Goal: Information Seeking & Learning: Compare options

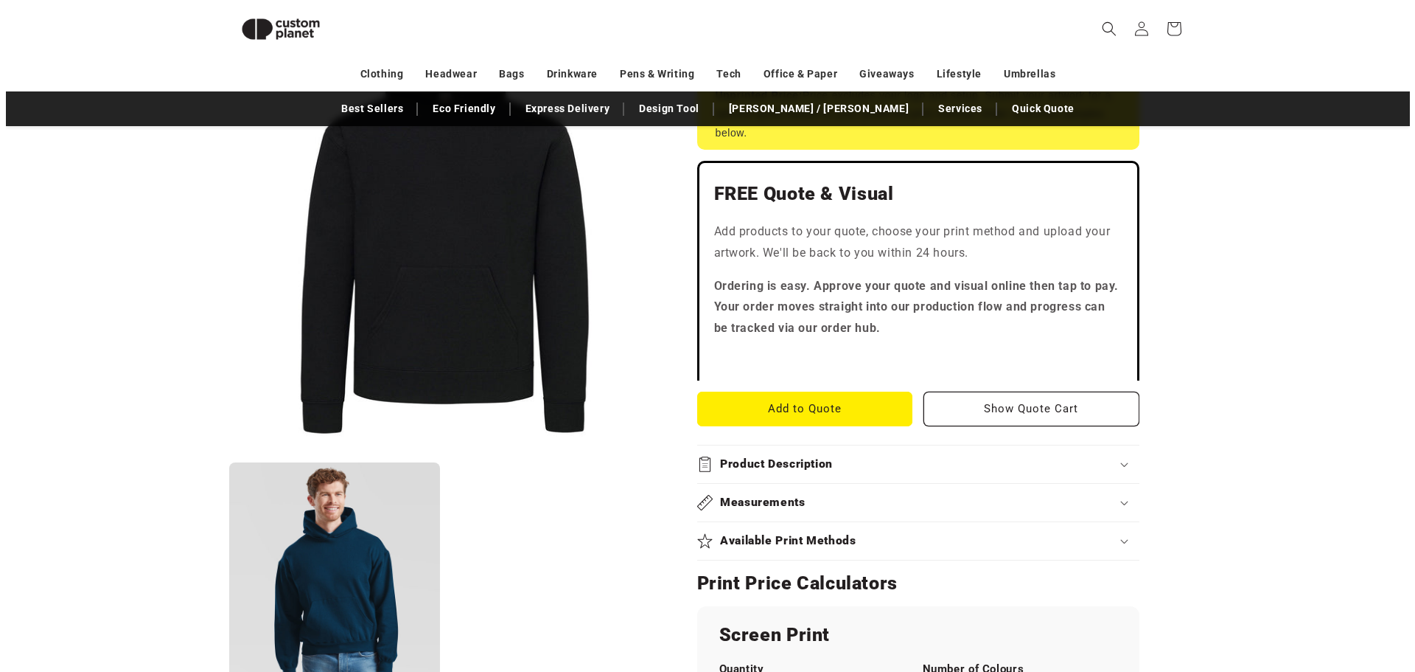
scroll to position [496, 0]
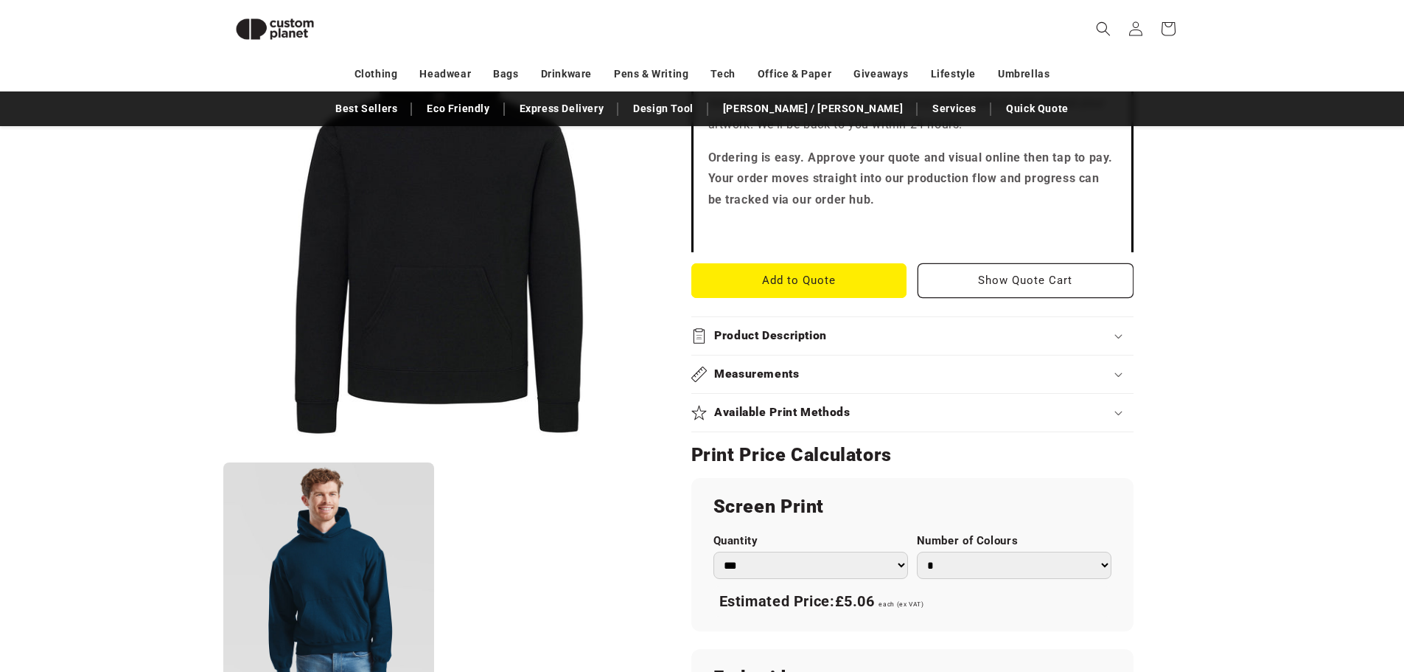
click at [223, 453] on button "Open media 1 in modal" at bounding box center [223, 453] width 0 height 0
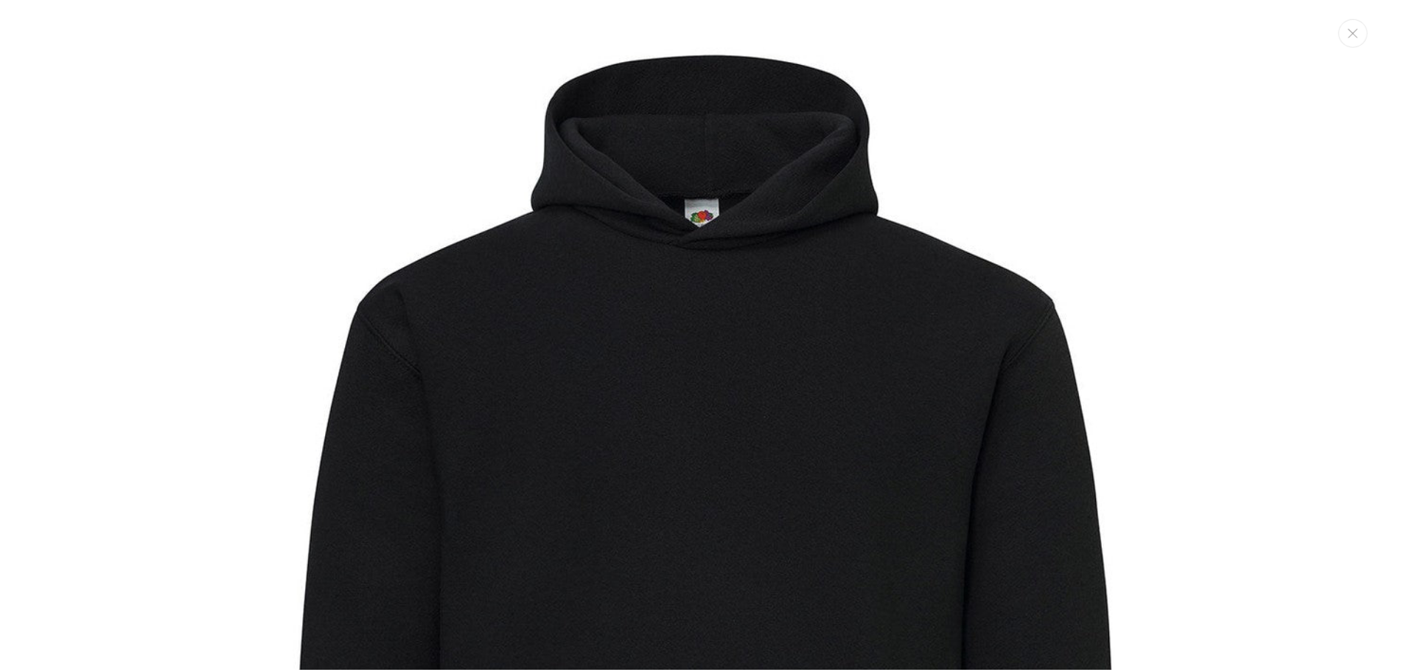
scroll to position [15, 0]
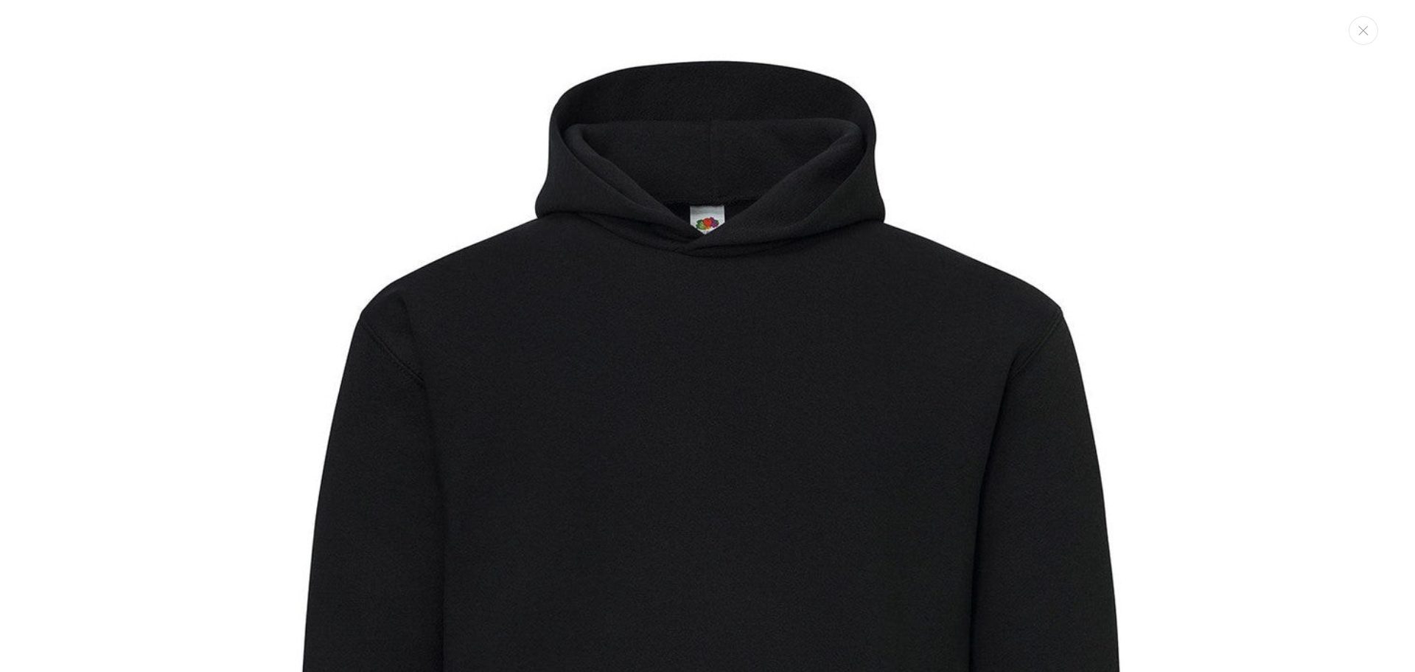
click at [1084, 198] on img "Media gallery" at bounding box center [707, 626] width 1253 height 1253
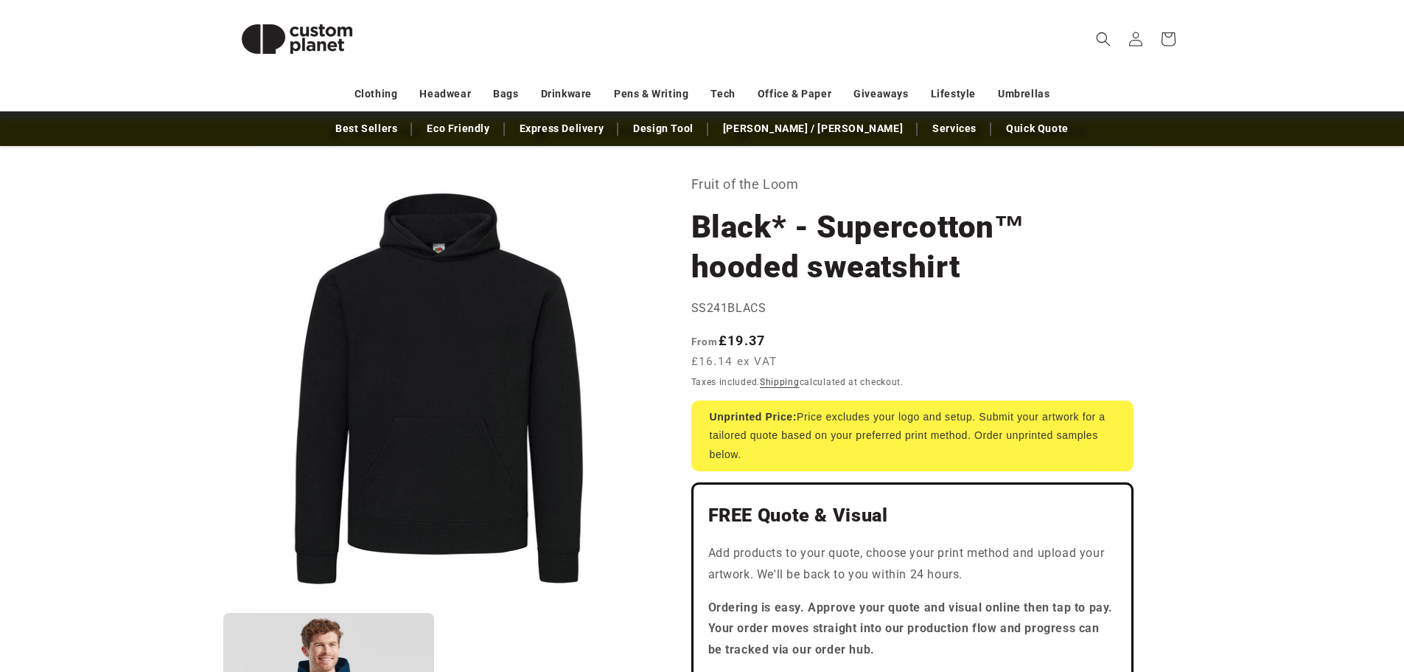
scroll to position [0, 0]
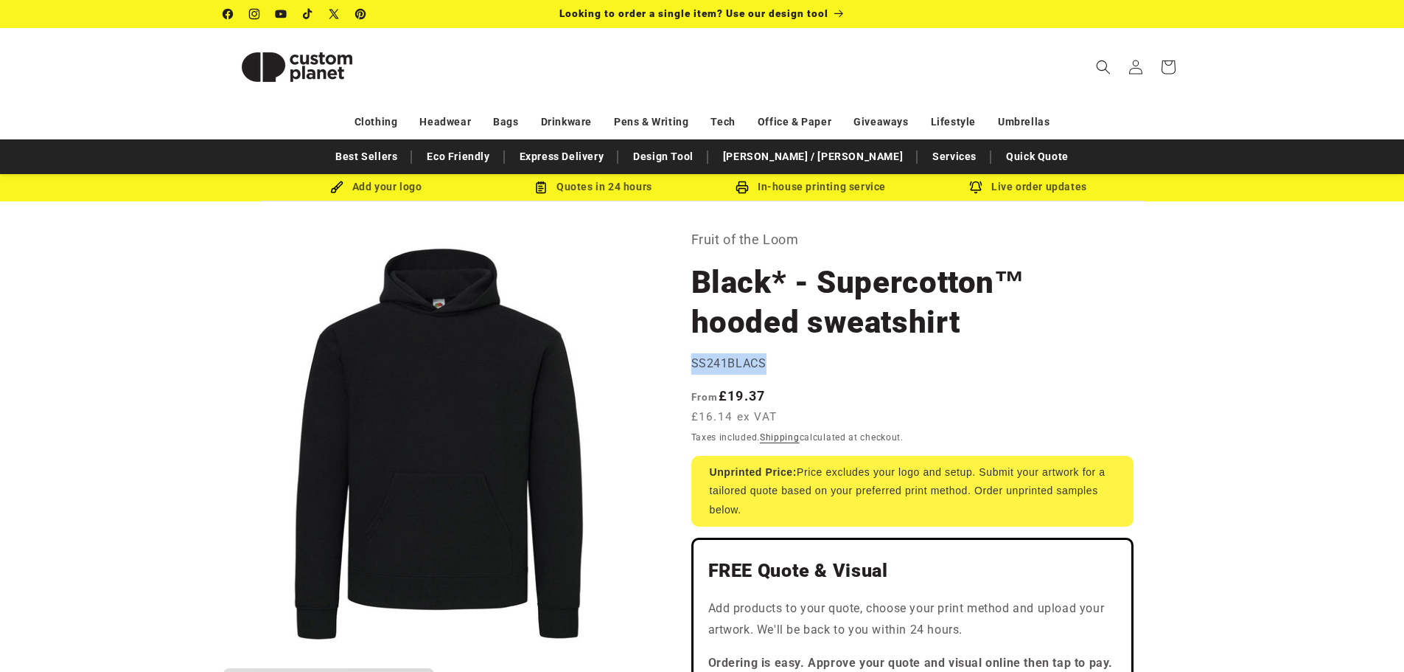
drag, startPoint x: 798, startPoint y: 362, endPoint x: 688, endPoint y: 369, distance: 110.1
copy span "SS241BLACS"
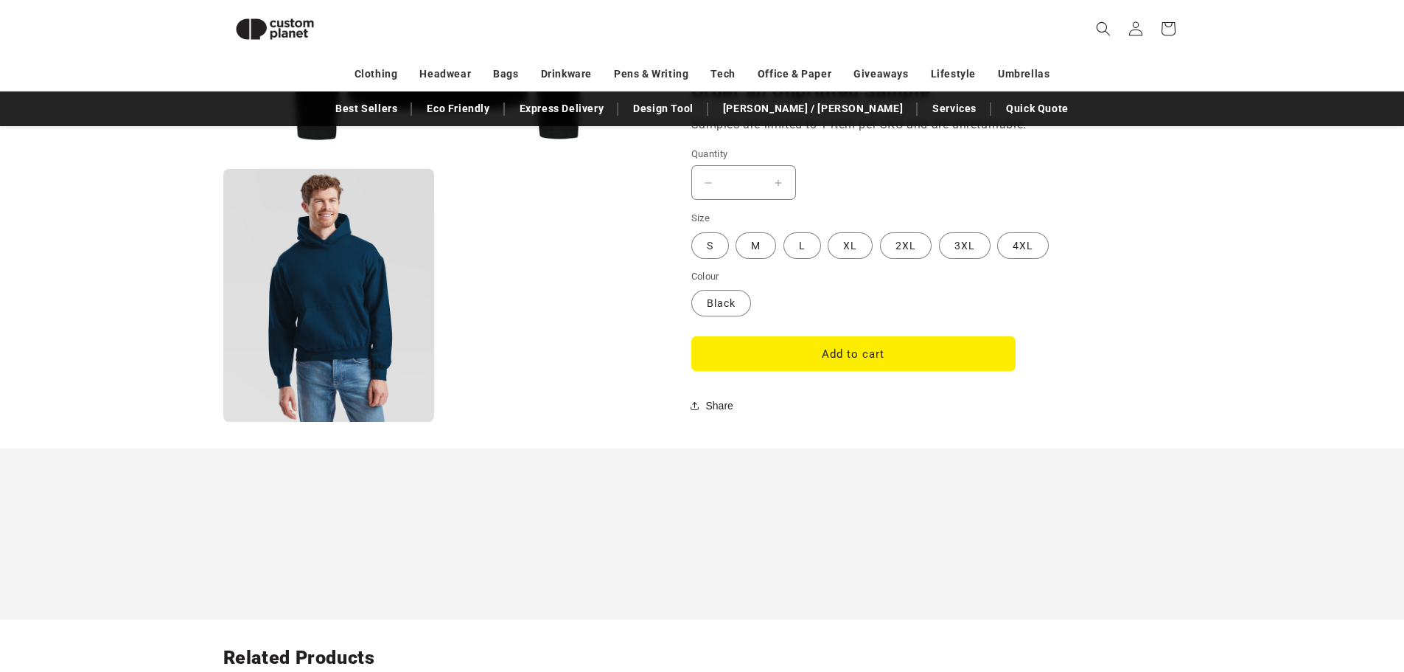
scroll to position [865, 0]
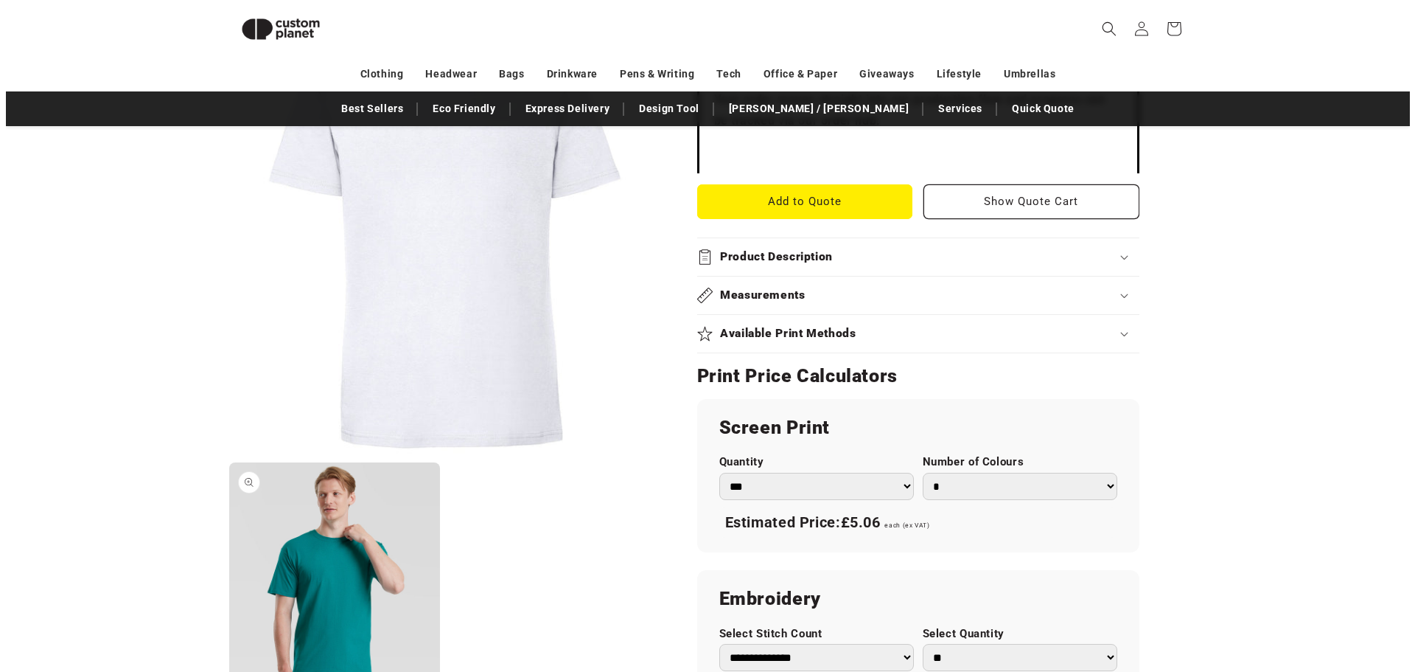
scroll to position [865, 0]
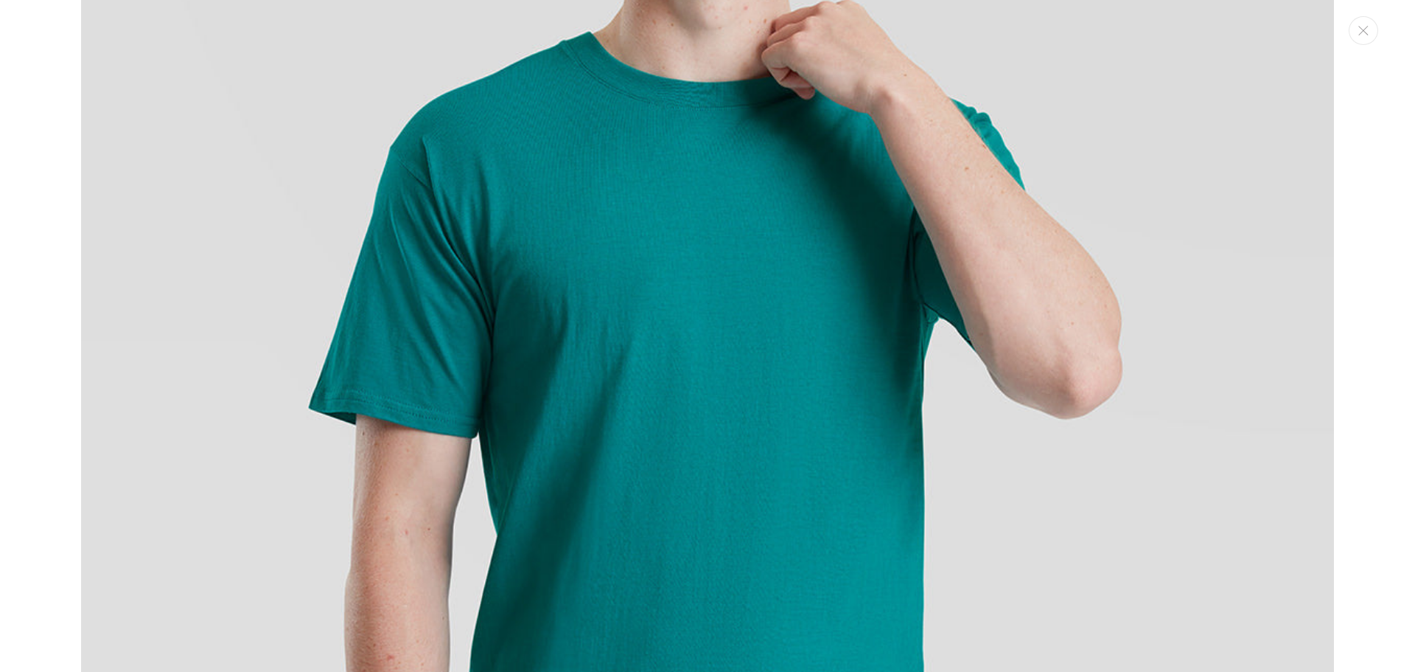
scroll to position [1710, 0]
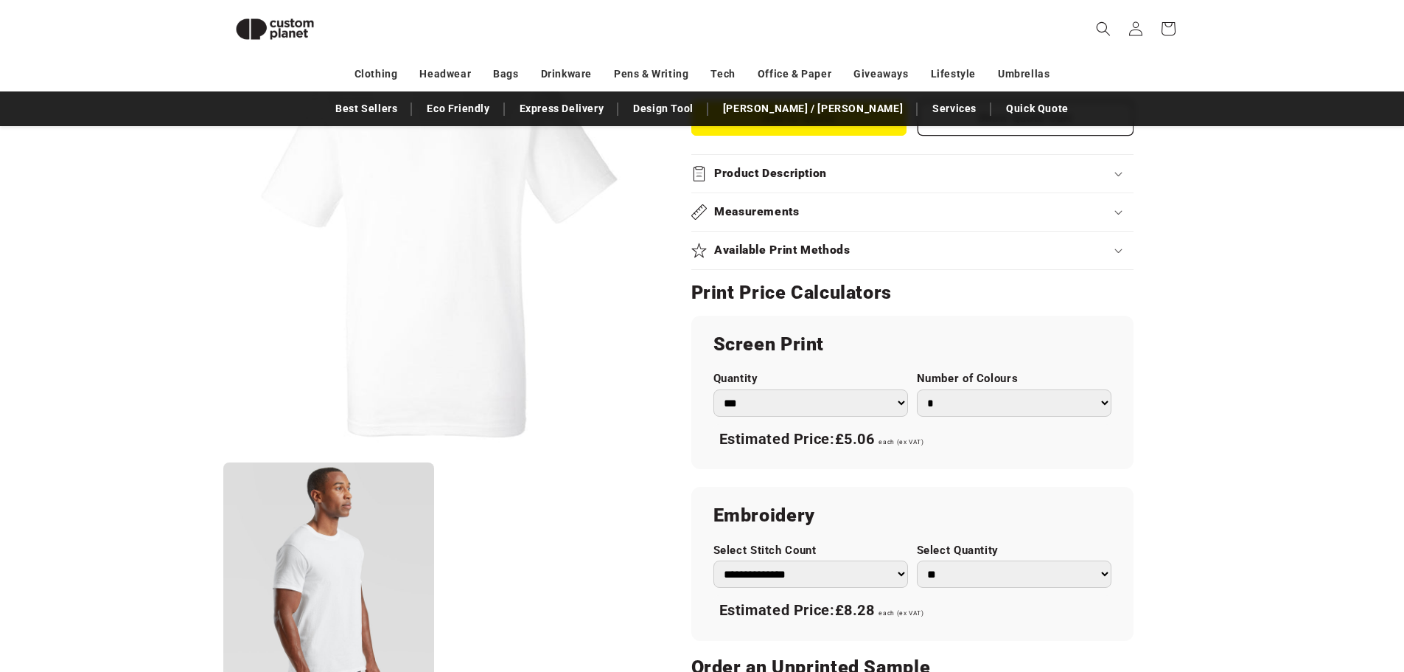
scroll to position [497, 0]
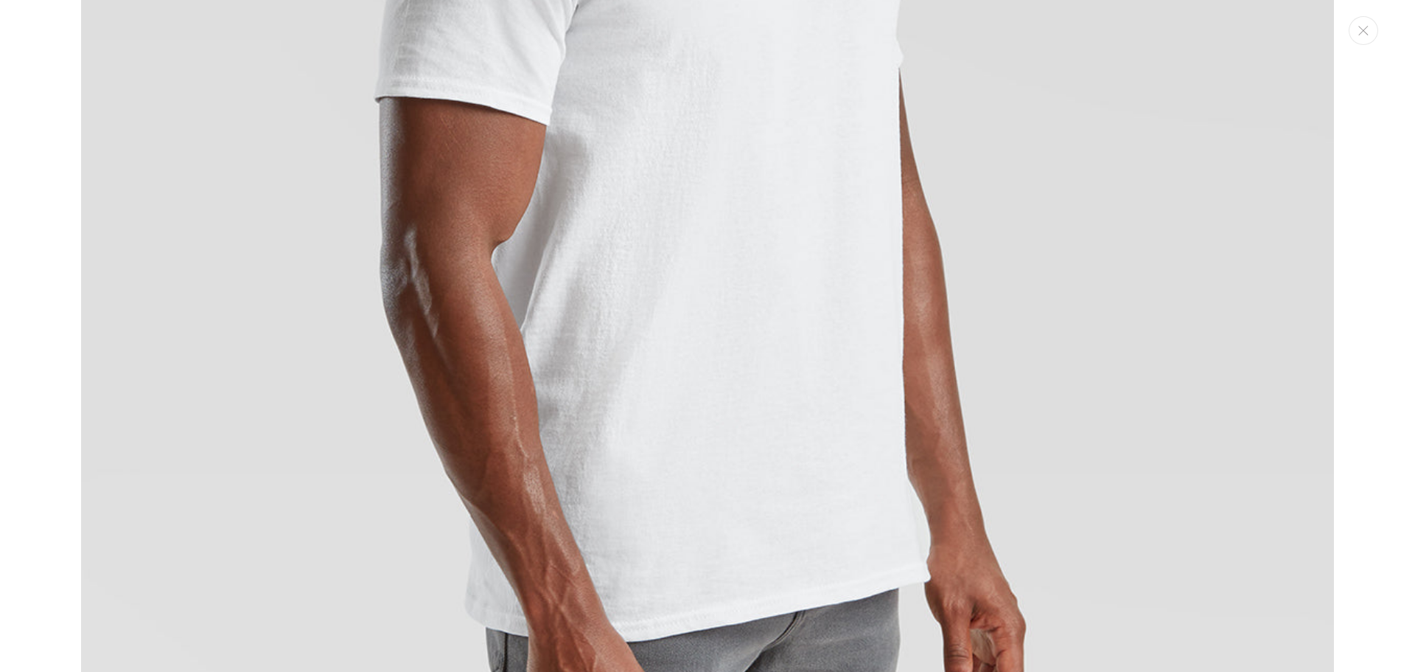
scroll to position [2079, 0]
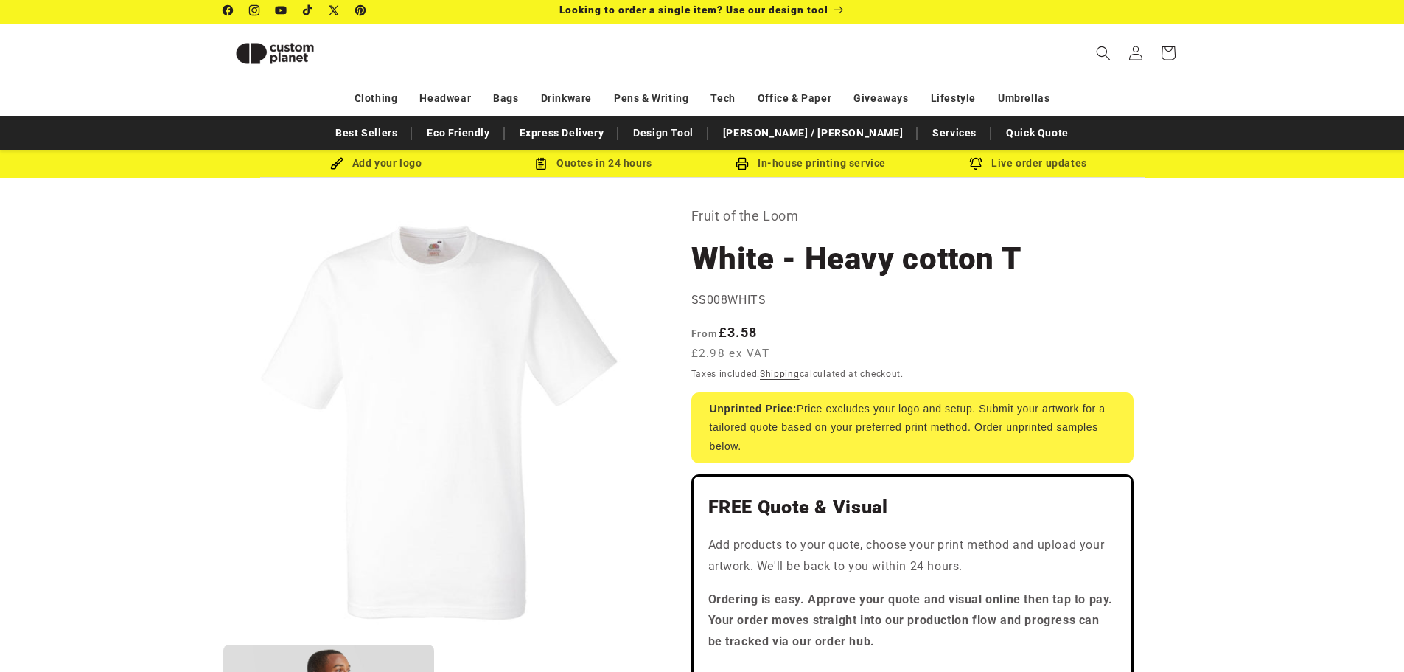
scroll to position [0, 0]
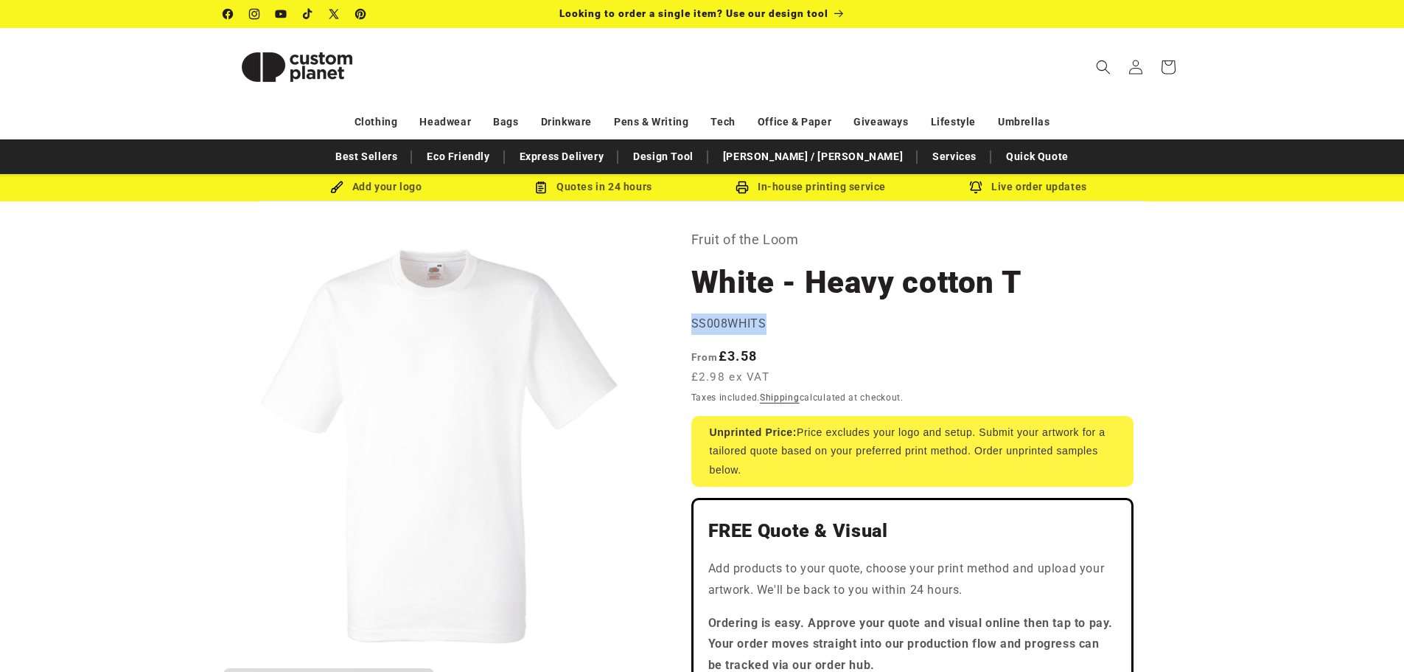
drag, startPoint x: 778, startPoint y: 324, endPoint x: 691, endPoint y: 327, distance: 86.3
copy span "SS008WHITS"
click at [273, 76] on img at bounding box center [296, 67] width 147 height 66
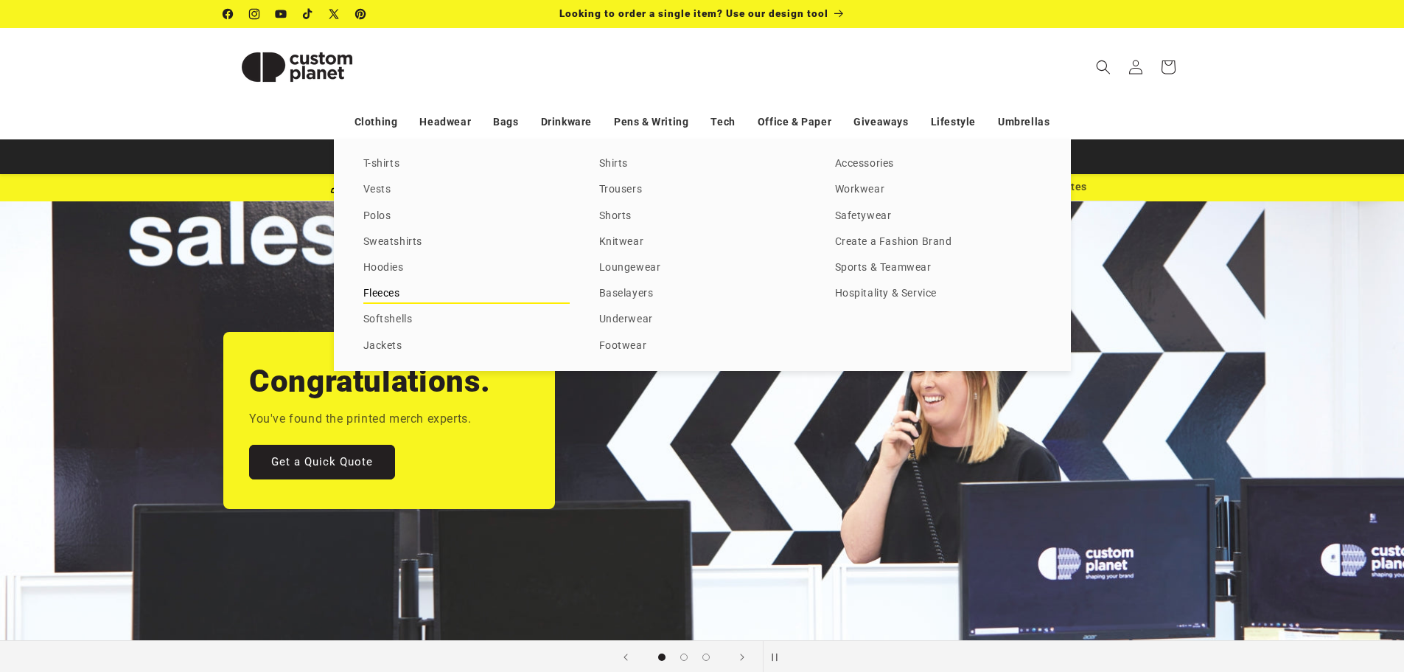
click at [378, 291] on link "Fleeces" at bounding box center [466, 294] width 206 height 20
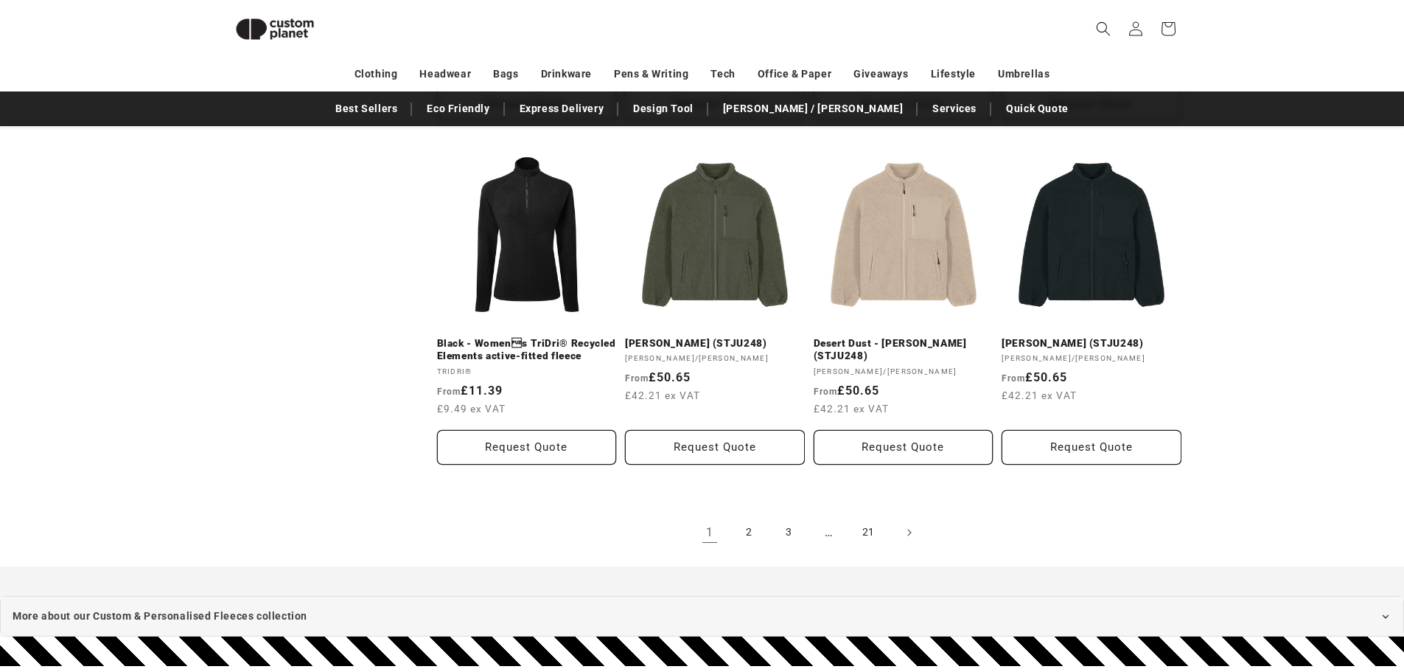
scroll to position [1676, 0]
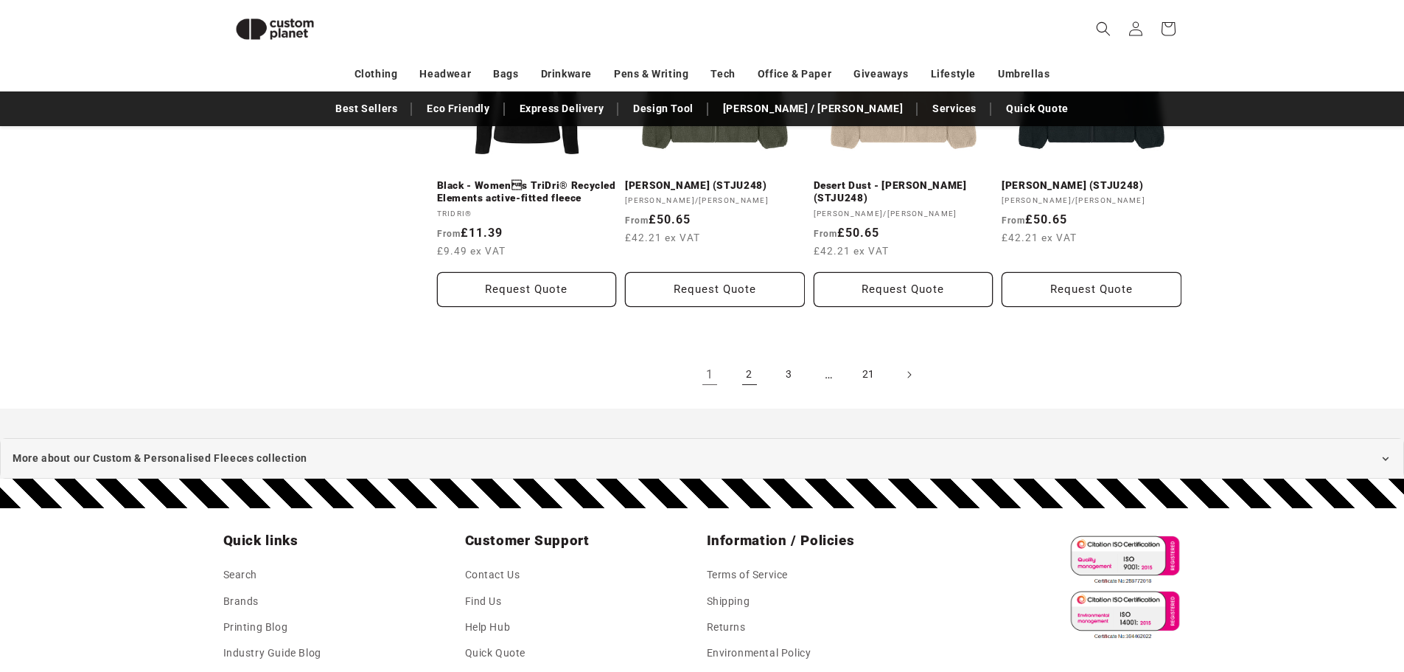
click at [747, 370] on link "2" at bounding box center [750, 374] width 32 height 32
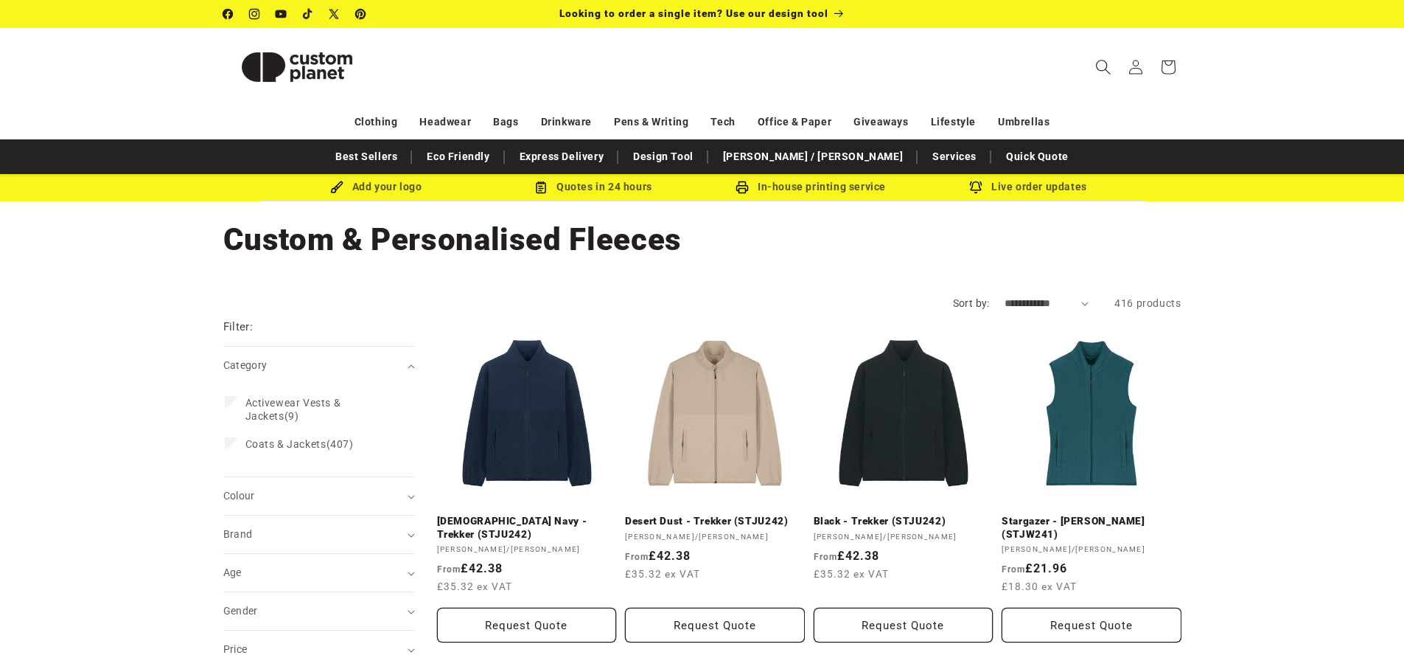
click at [1094, 69] on span "Search" at bounding box center [1103, 67] width 32 height 32
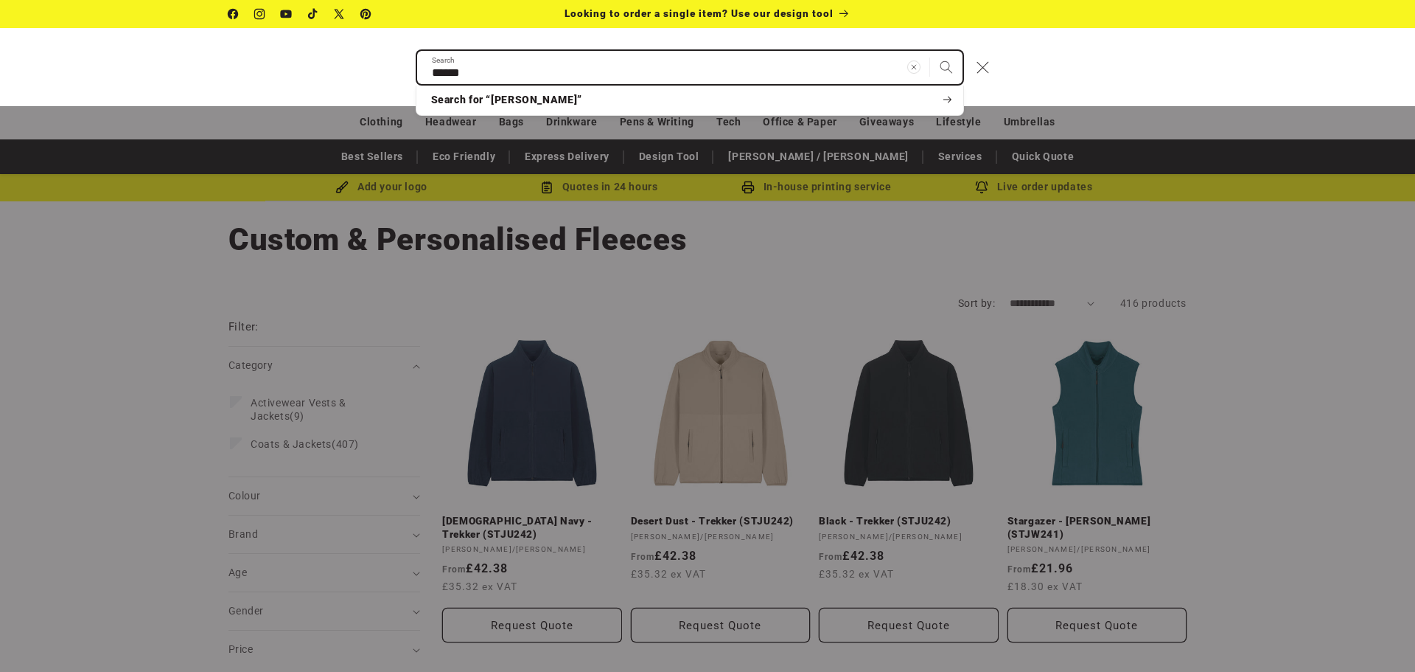
type input "******"
click at [930, 51] on button "Search" at bounding box center [946, 67] width 32 height 32
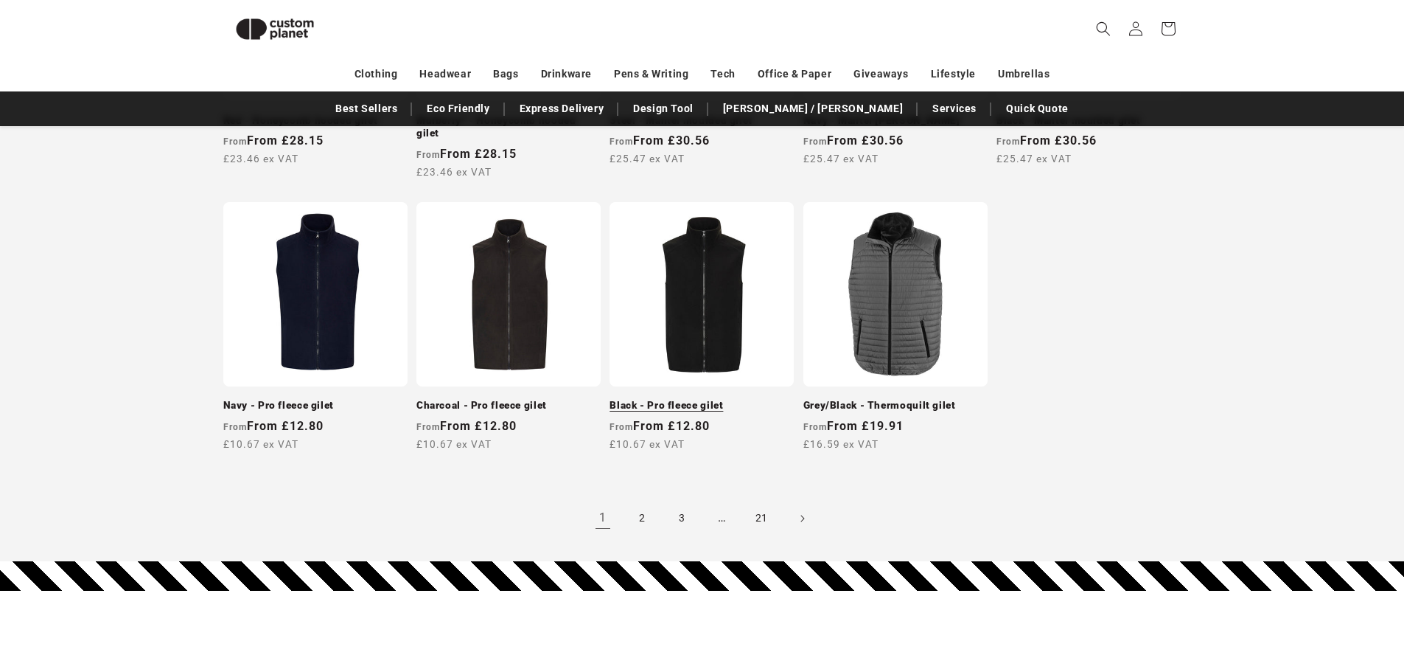
scroll to position [1307, 0]
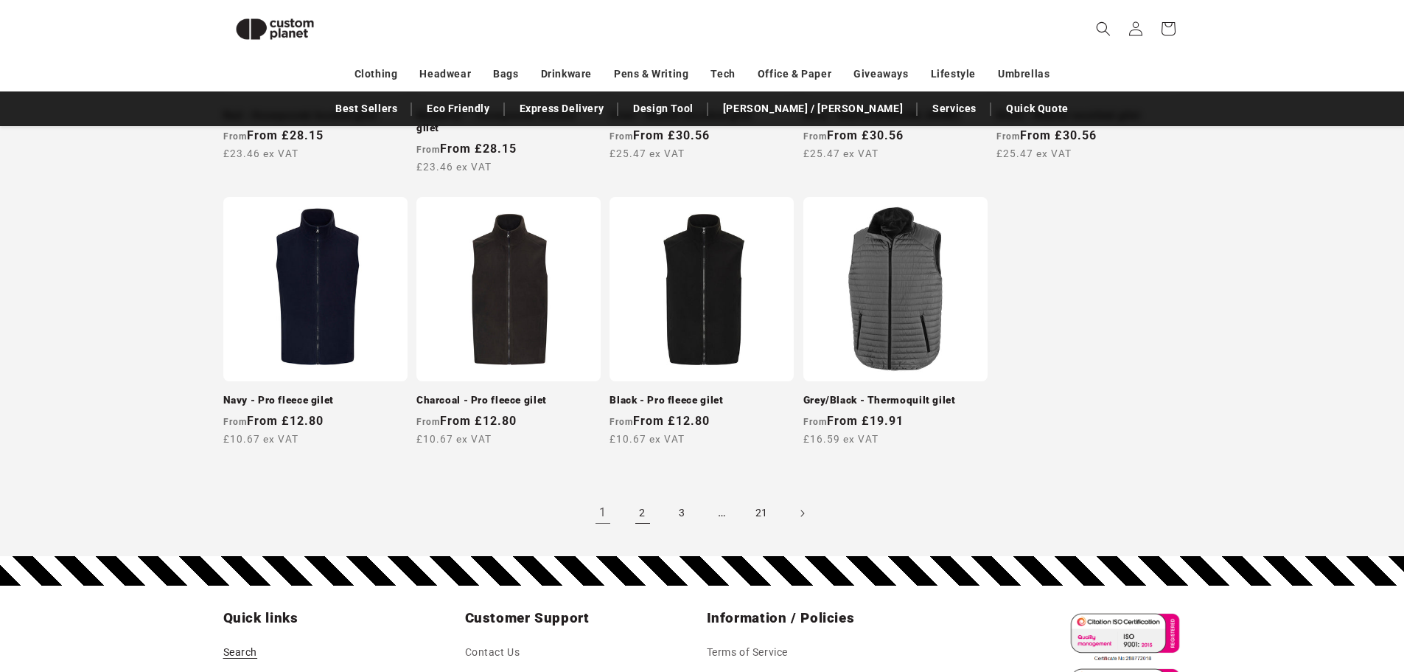
click at [642, 518] on link "2" at bounding box center [643, 513] width 32 height 32
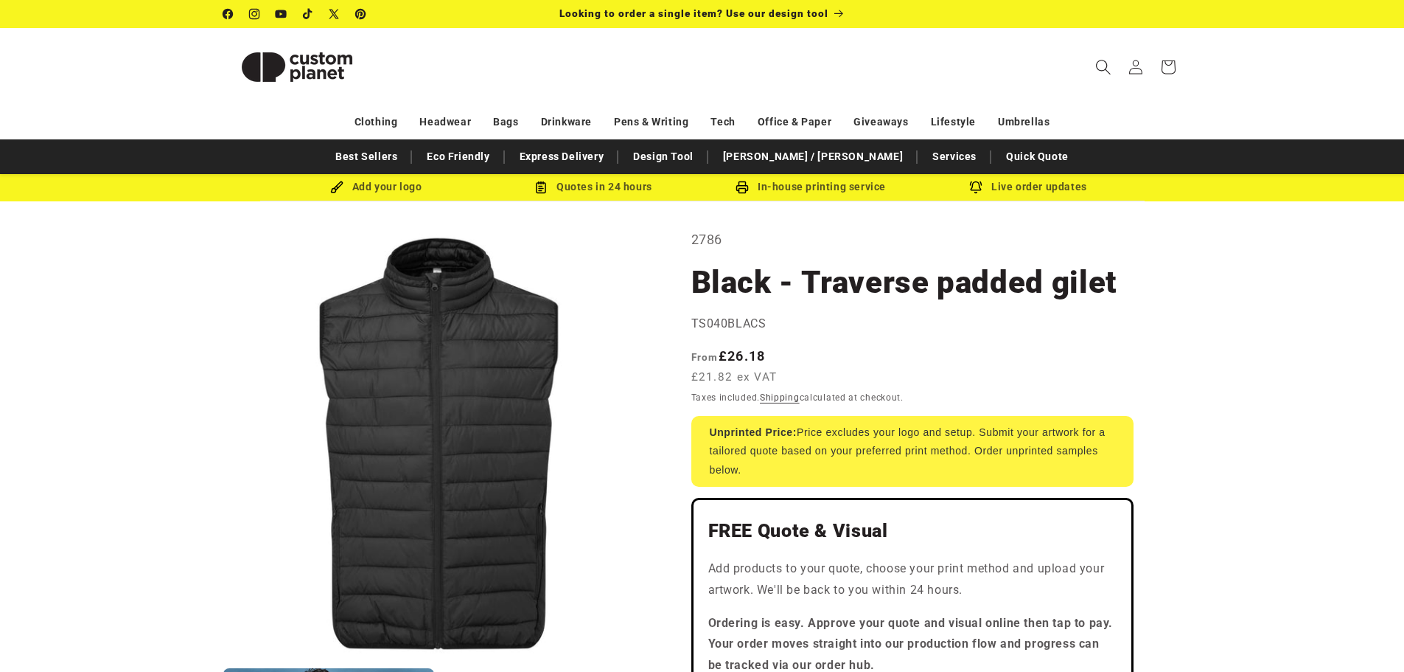
click at [1103, 56] on span "Search" at bounding box center [1103, 67] width 32 height 32
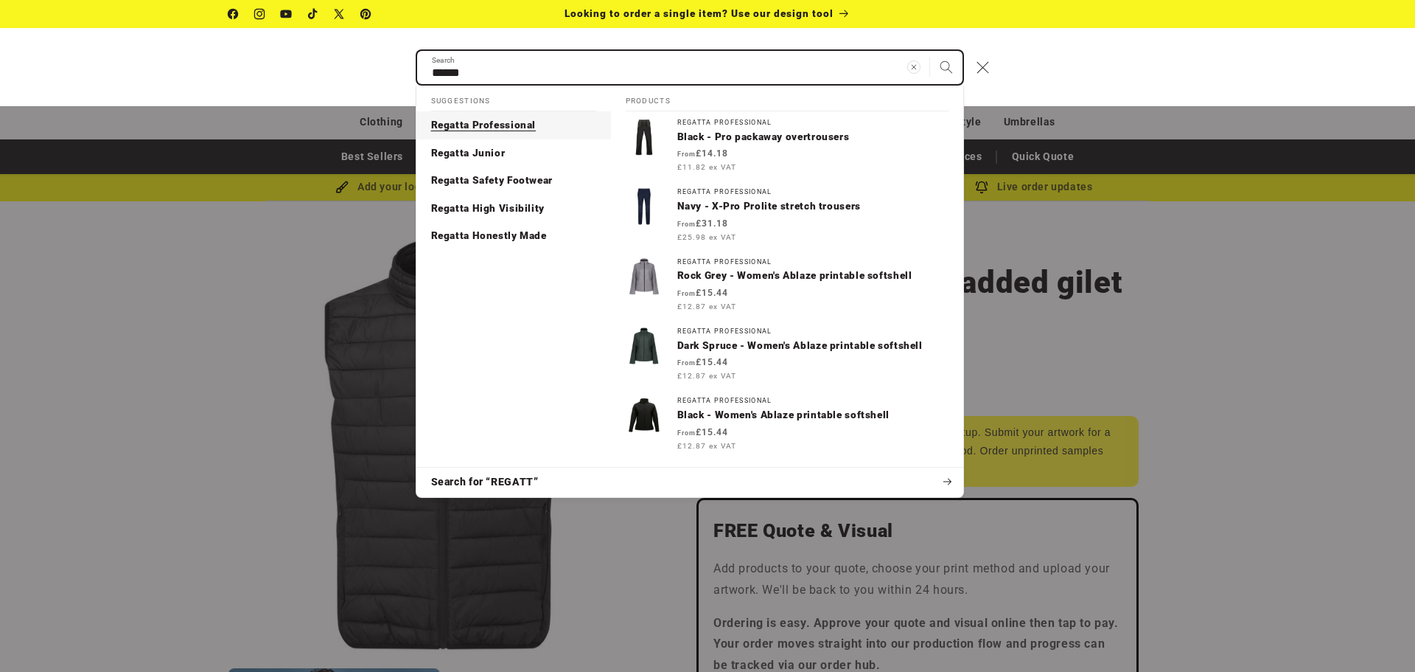
type input "******"
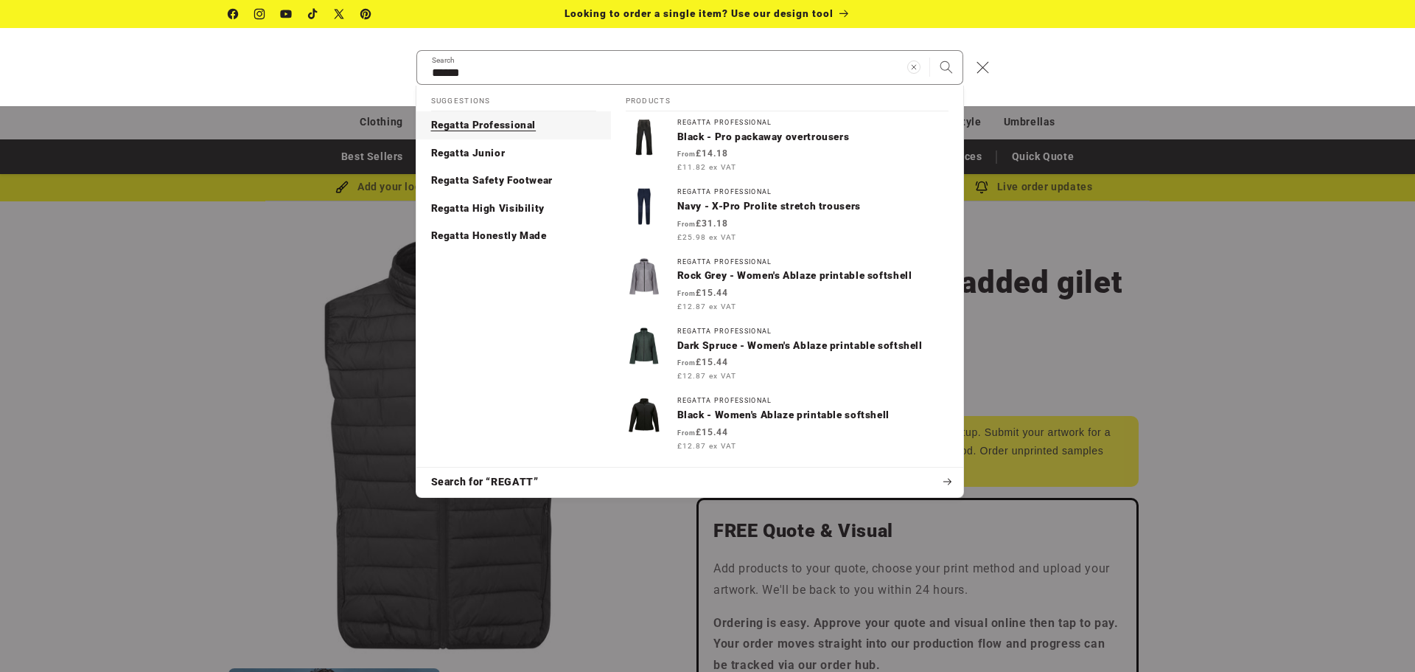
click at [469, 122] on p "Regatta Professional" at bounding box center [483, 125] width 105 height 13
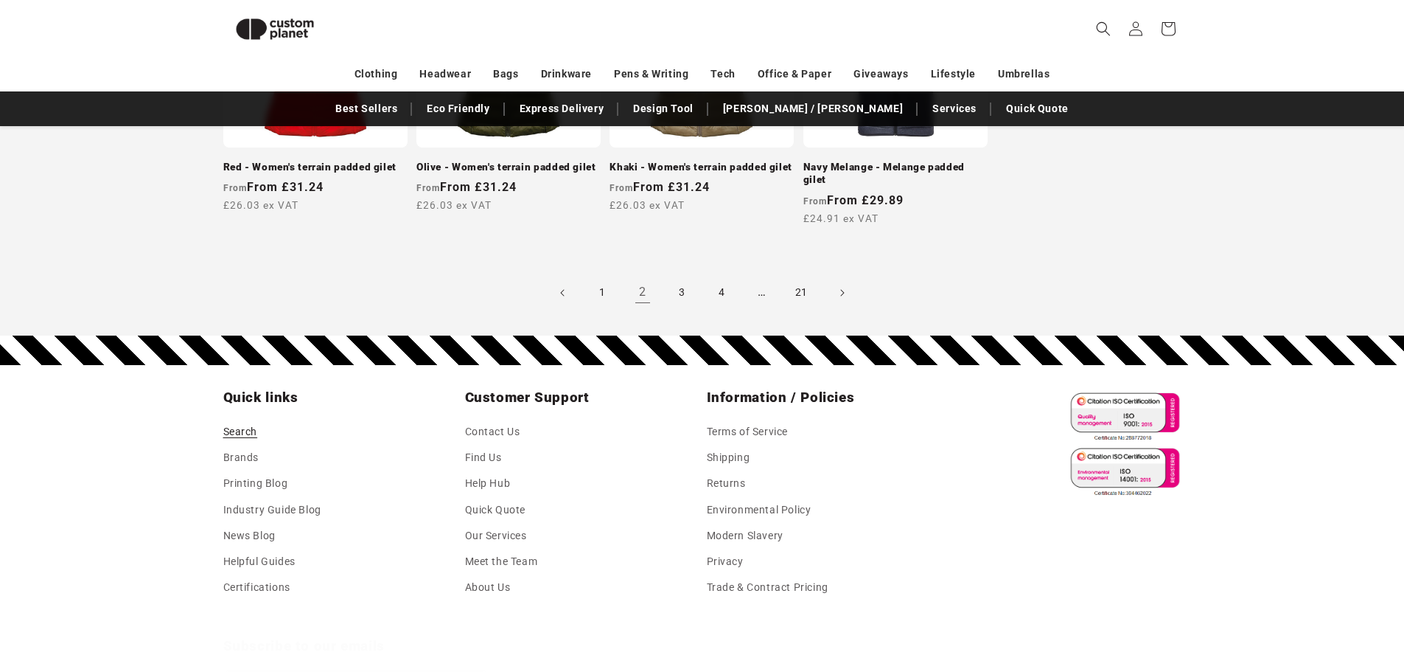
scroll to position [1528, 0]
click at [689, 282] on link "3" at bounding box center [682, 292] width 32 height 32
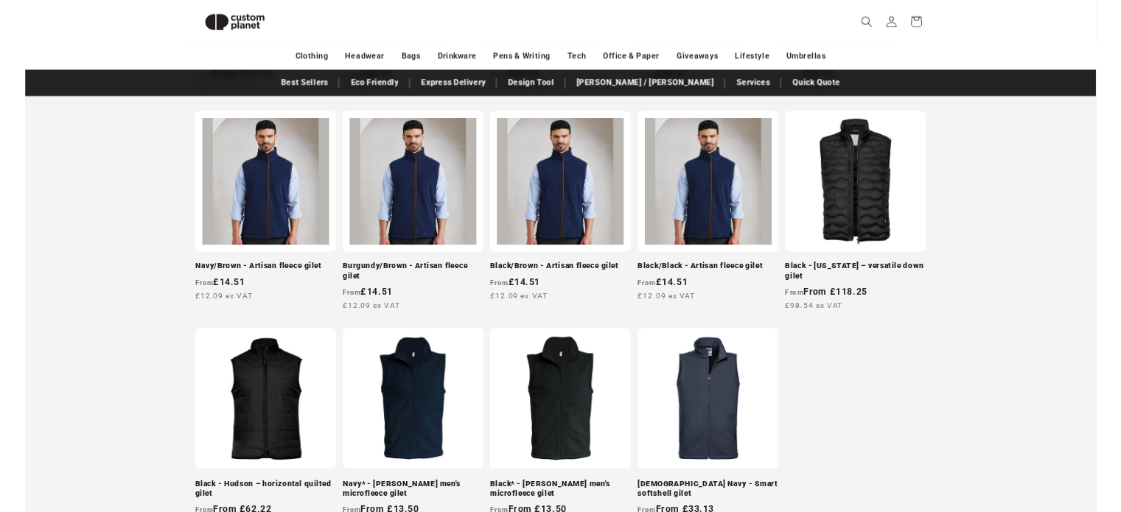
scroll to position [1085, 0]
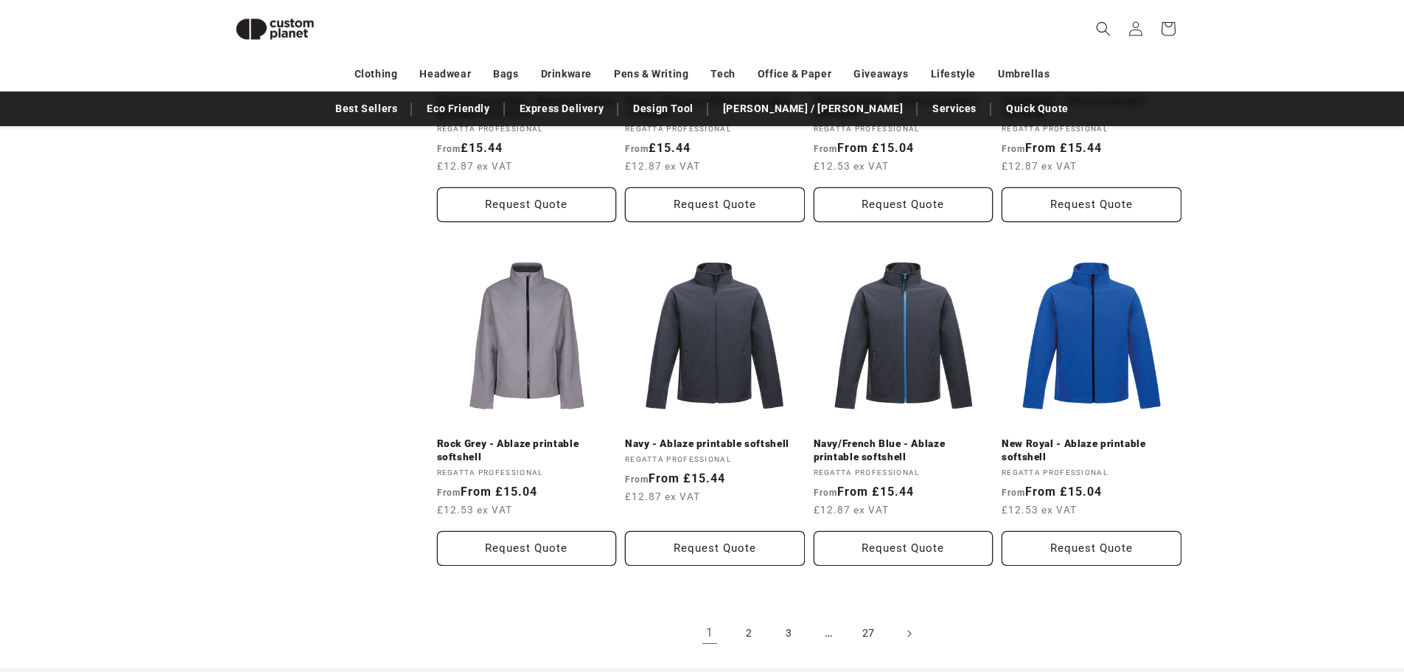
scroll to position [1676, 0]
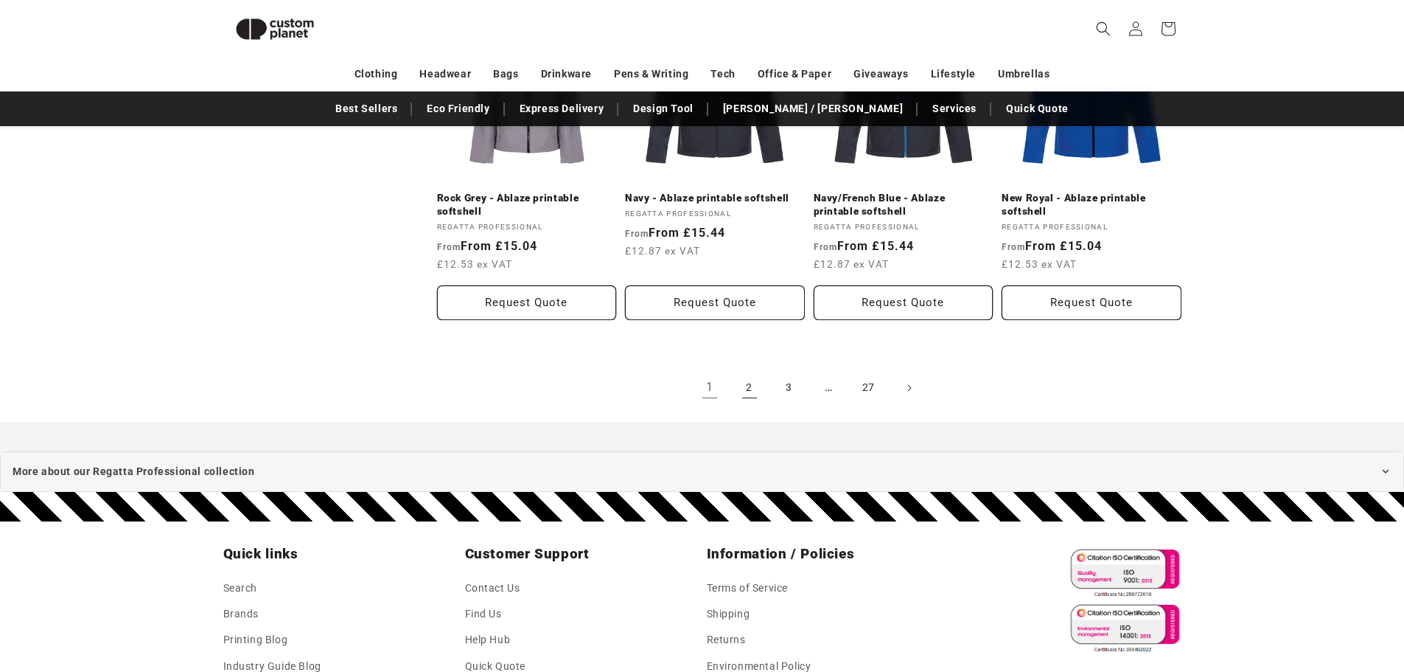
click at [760, 386] on link "2" at bounding box center [750, 388] width 32 height 32
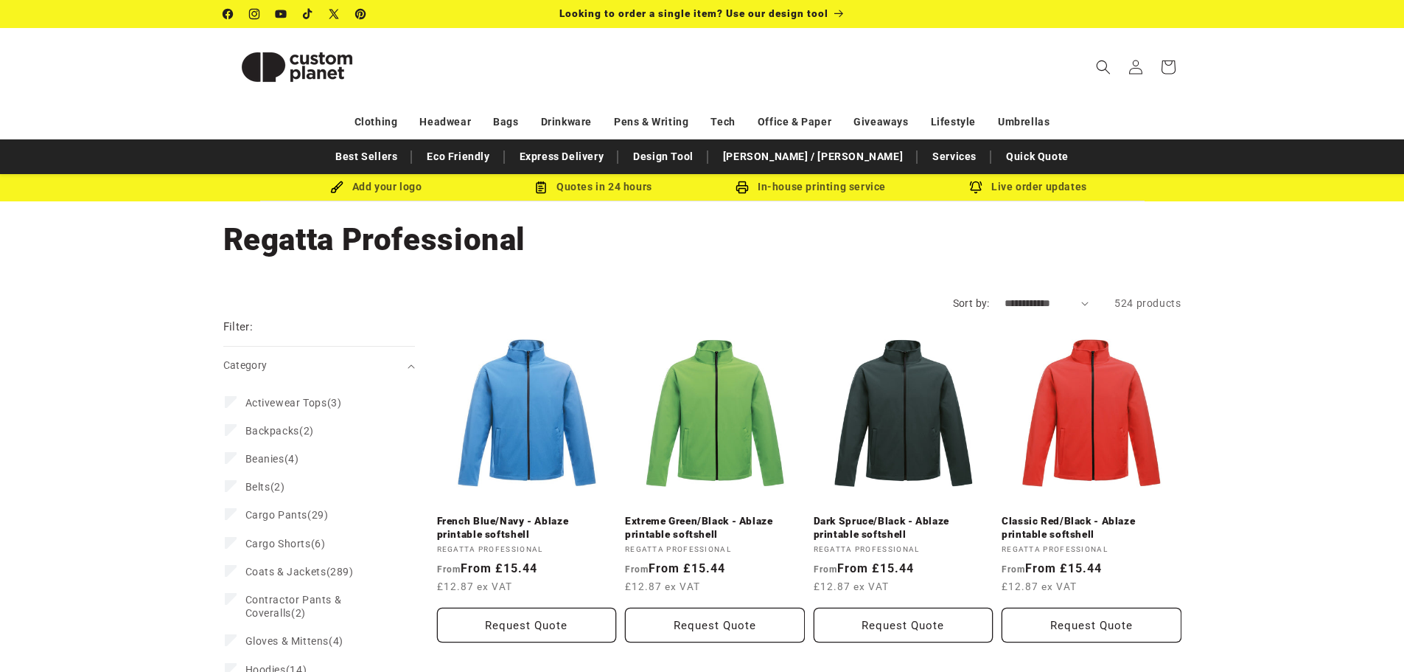
scroll to position [147, 0]
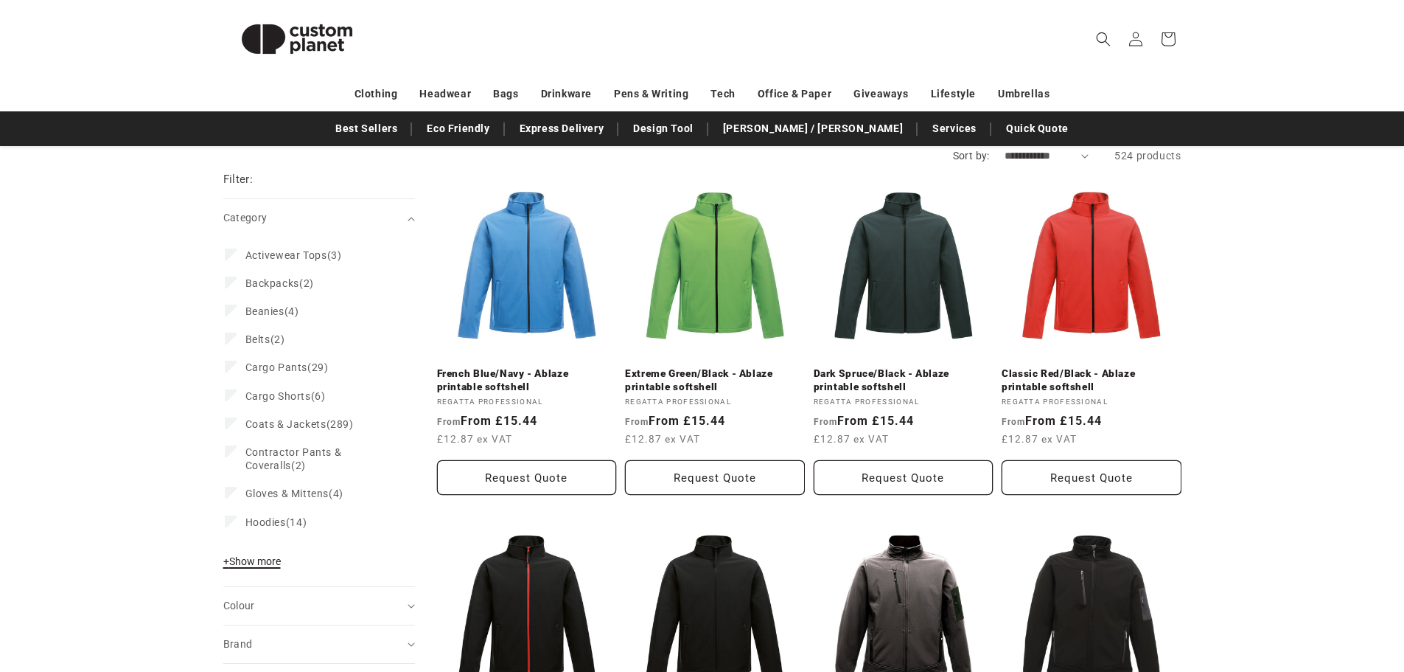
click at [269, 565] on span "+ Show more" at bounding box center [252, 561] width 58 height 12
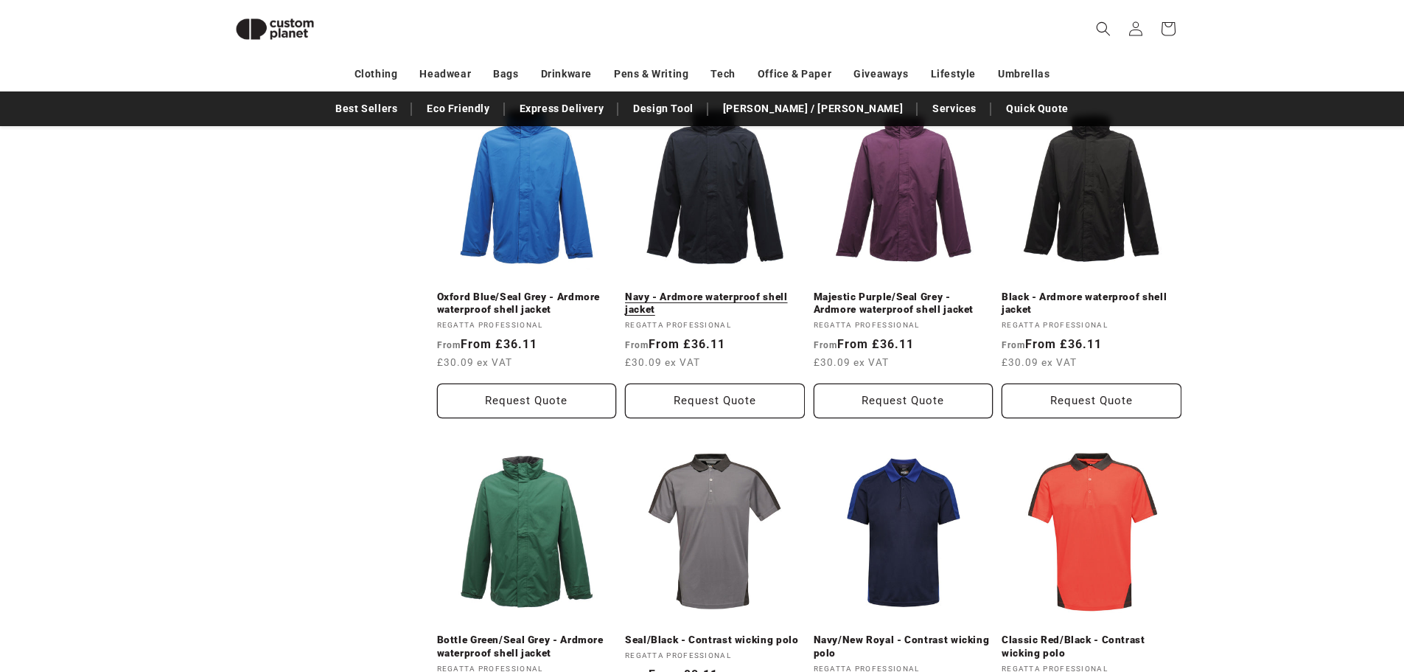
scroll to position [1529, 0]
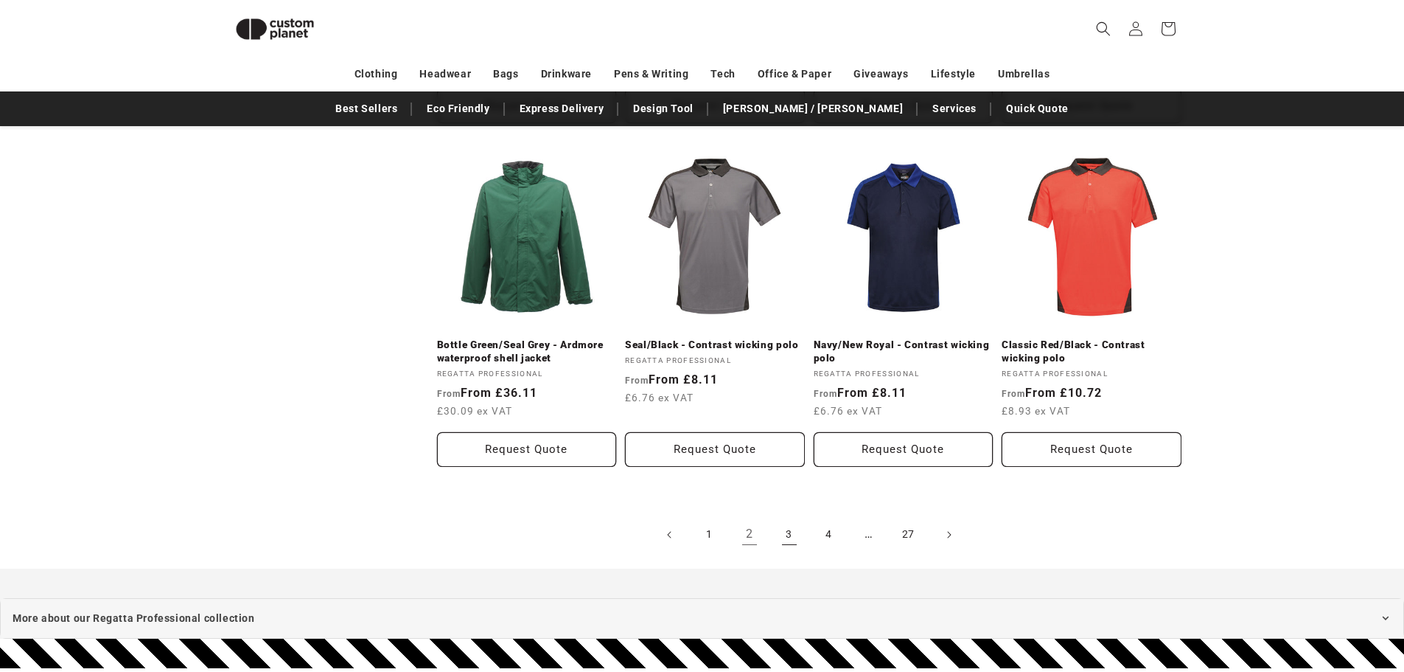
click at [802, 532] on link "3" at bounding box center [789, 534] width 32 height 32
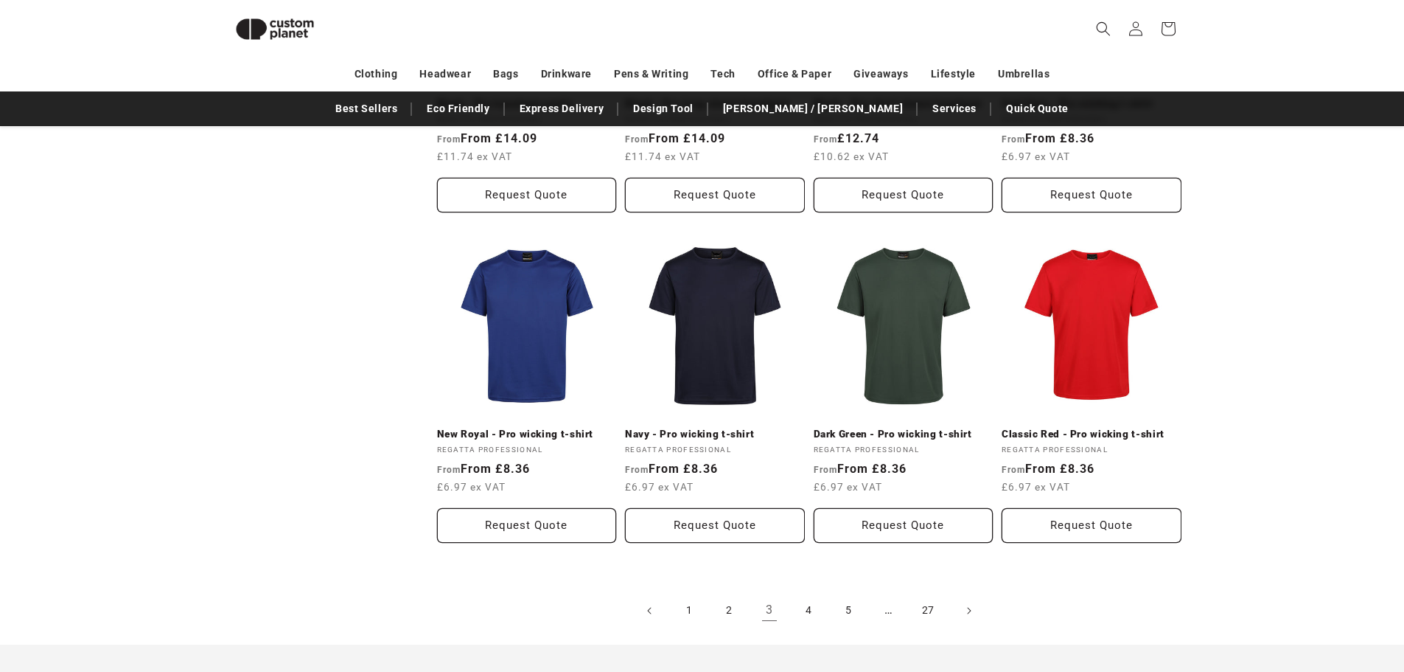
scroll to position [1528, 0]
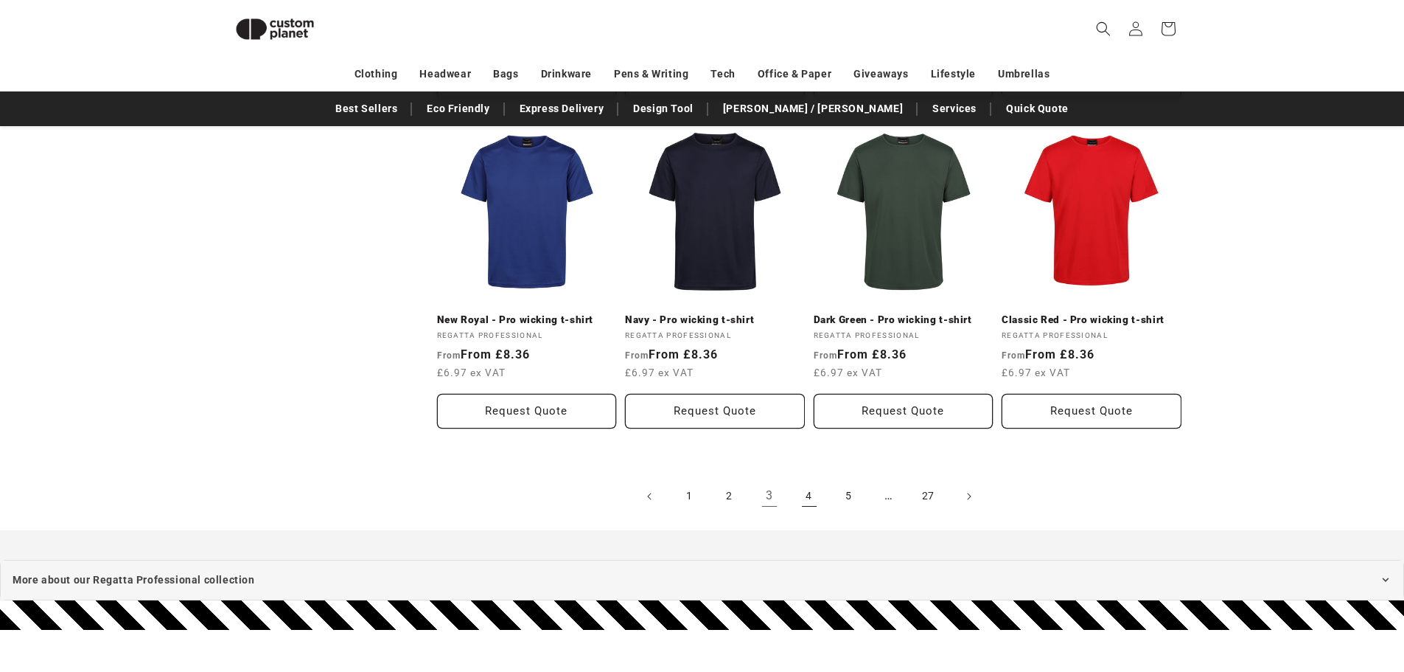
click at [801, 492] on link "4" at bounding box center [809, 496] width 32 height 32
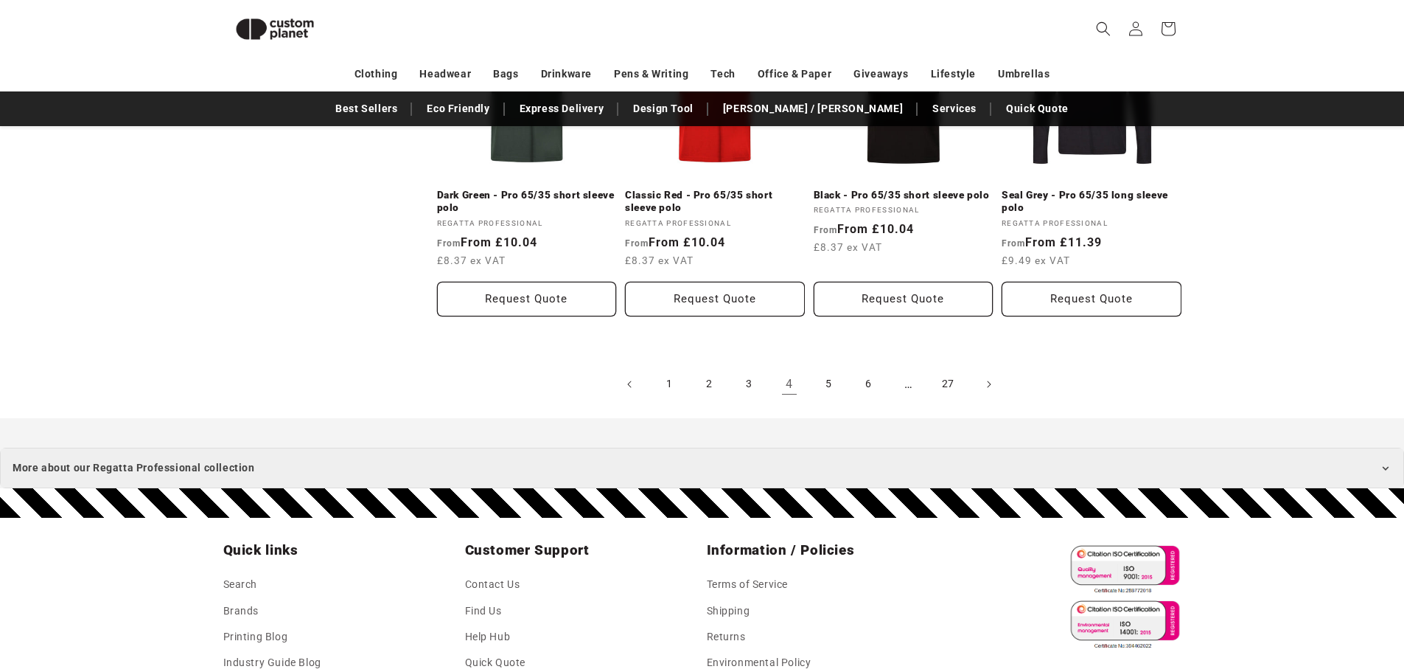
scroll to position [1676, 0]
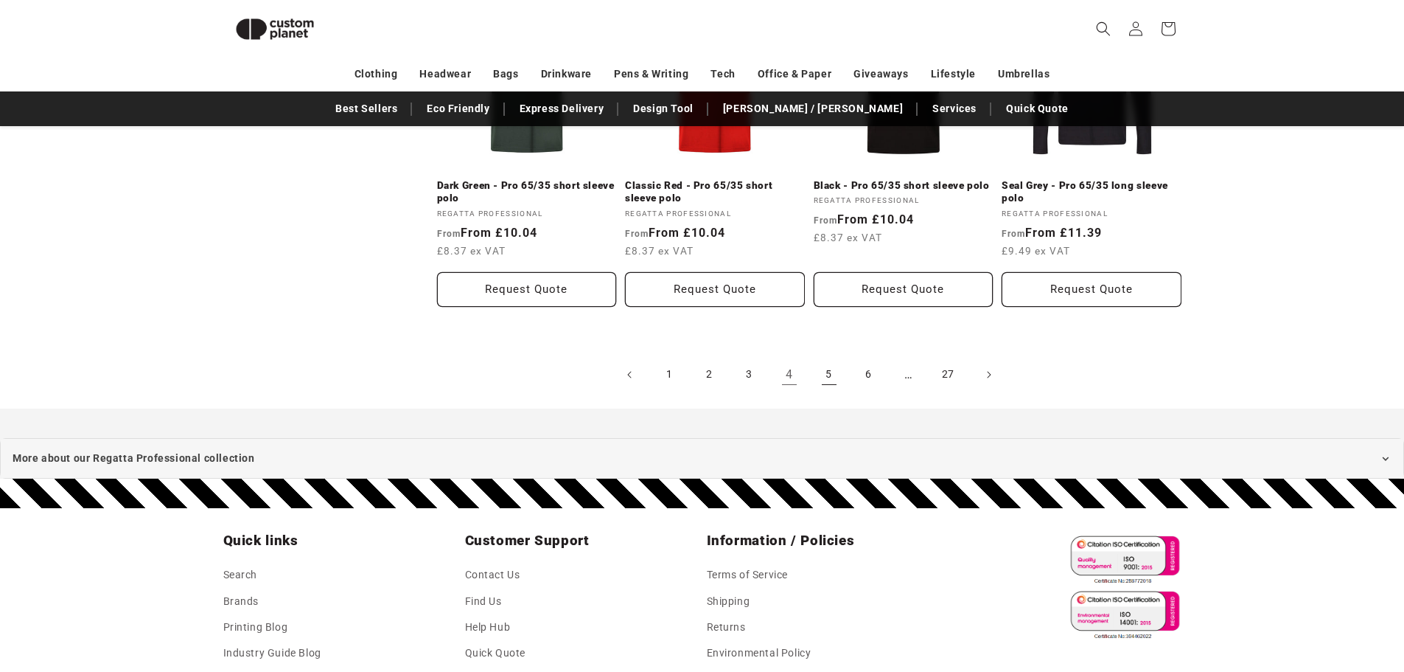
click at [834, 375] on link "5" at bounding box center [829, 374] width 32 height 32
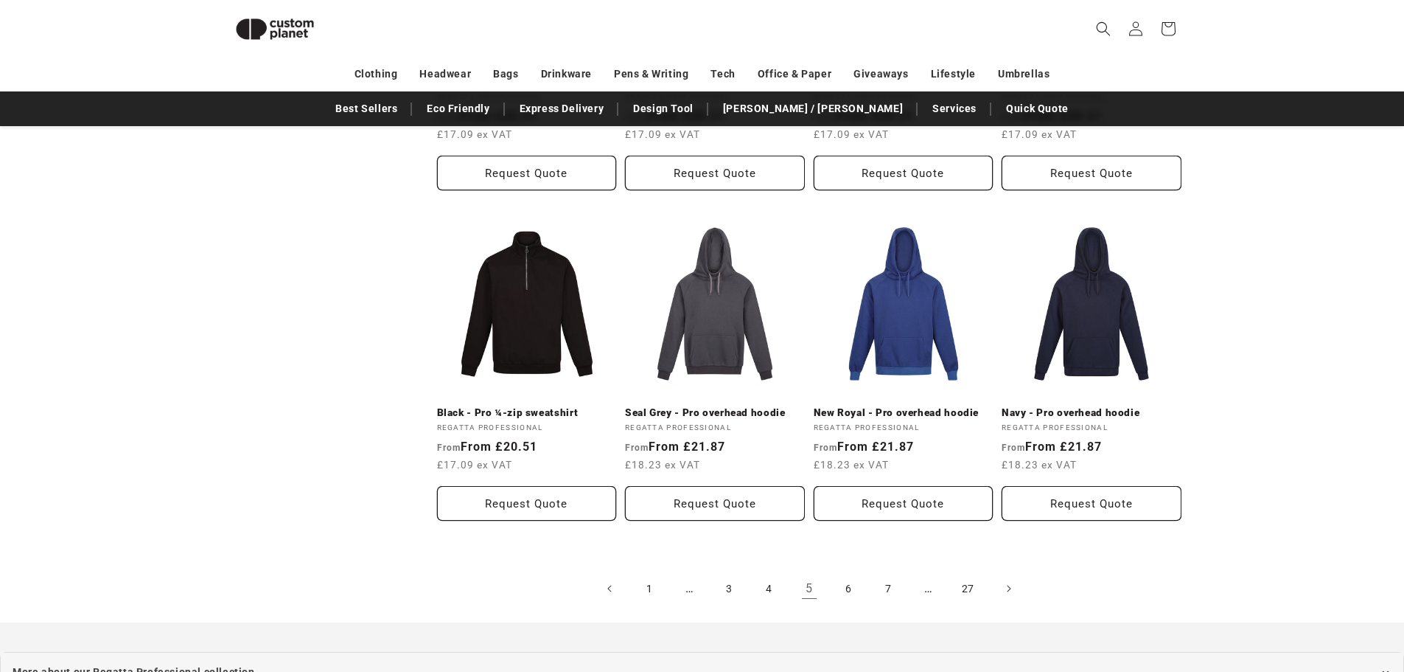
scroll to position [1602, 0]
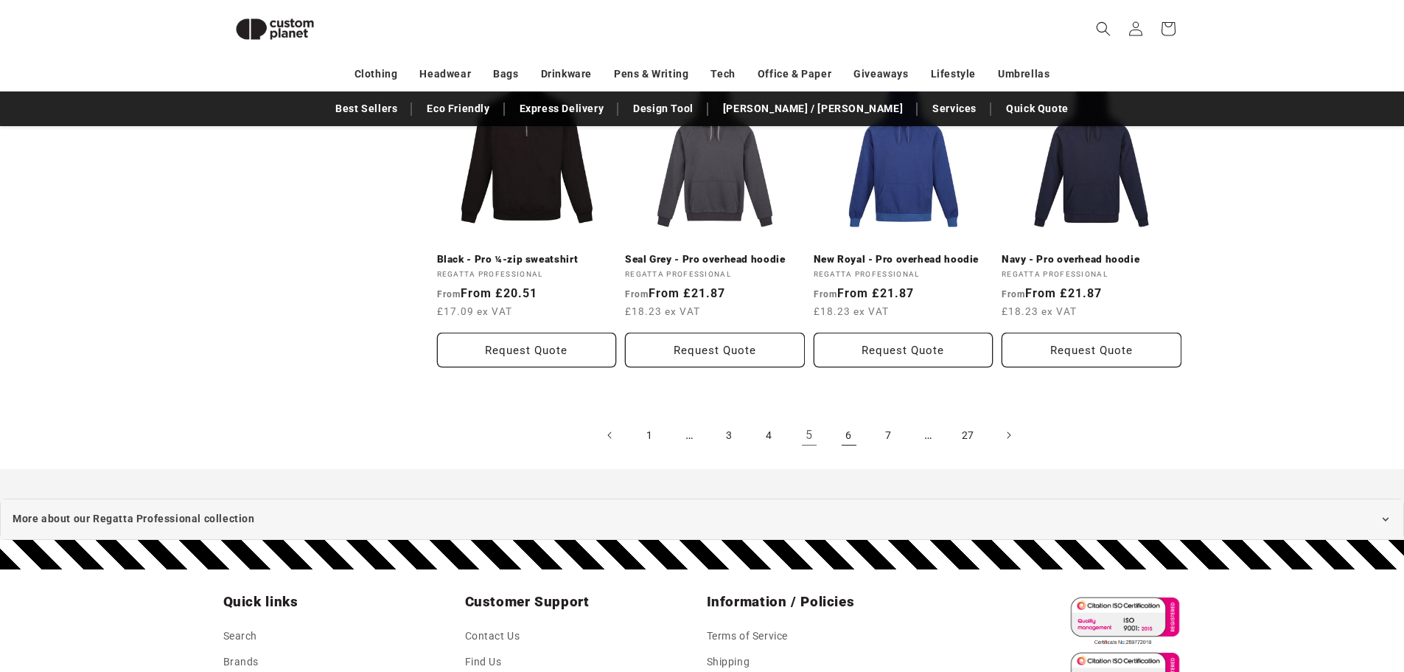
click at [850, 428] on link "6" at bounding box center [849, 435] width 32 height 32
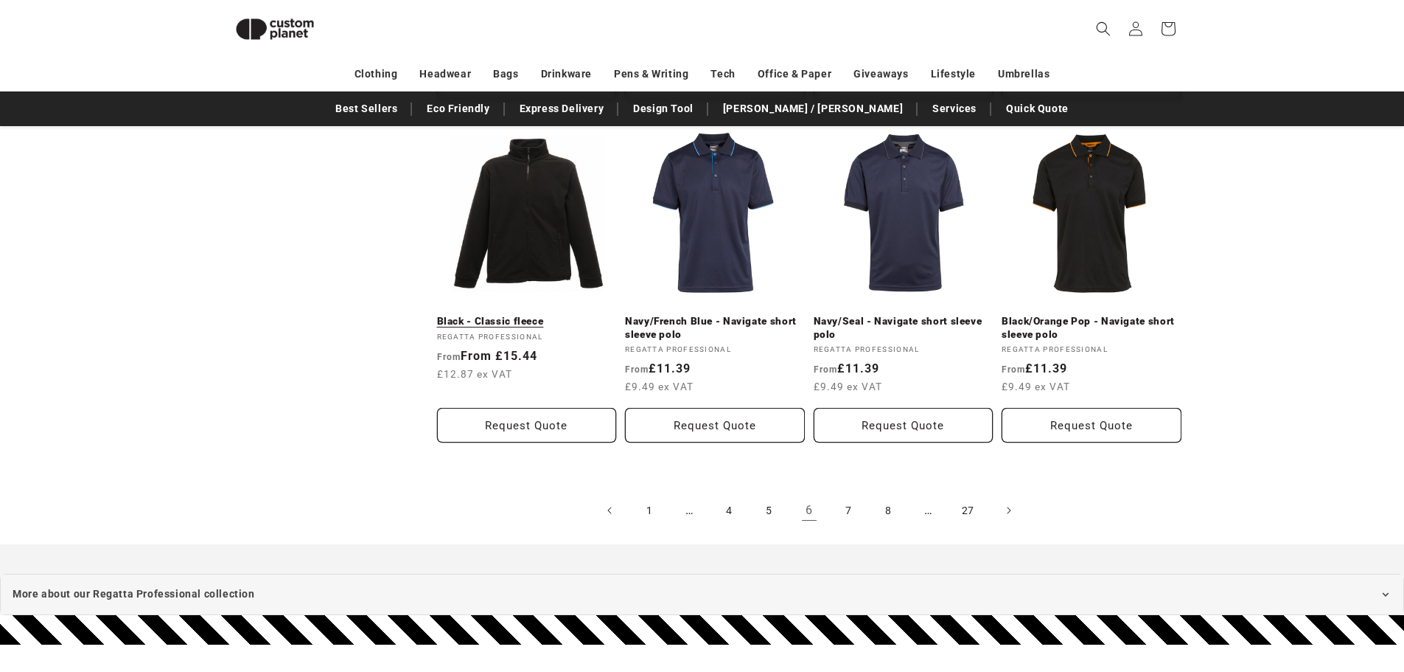
scroll to position [1527, 0]
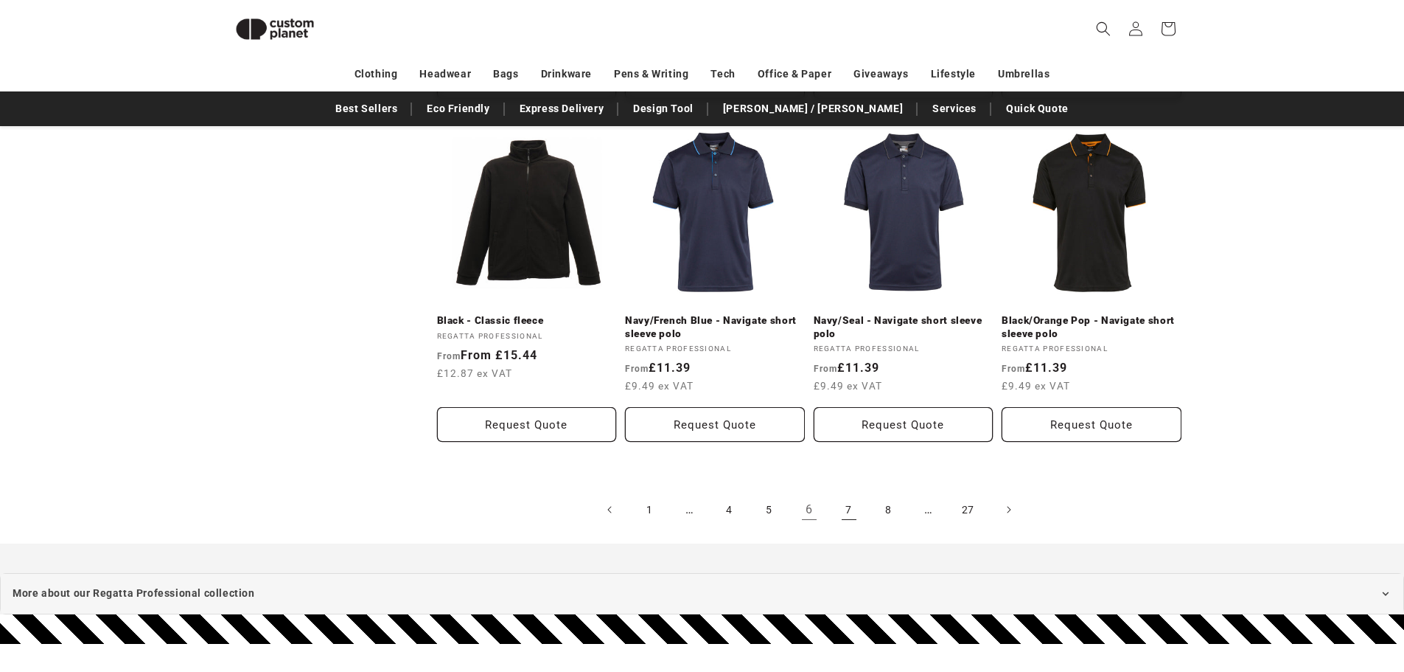
click at [856, 497] on link "7" at bounding box center [849, 509] width 32 height 32
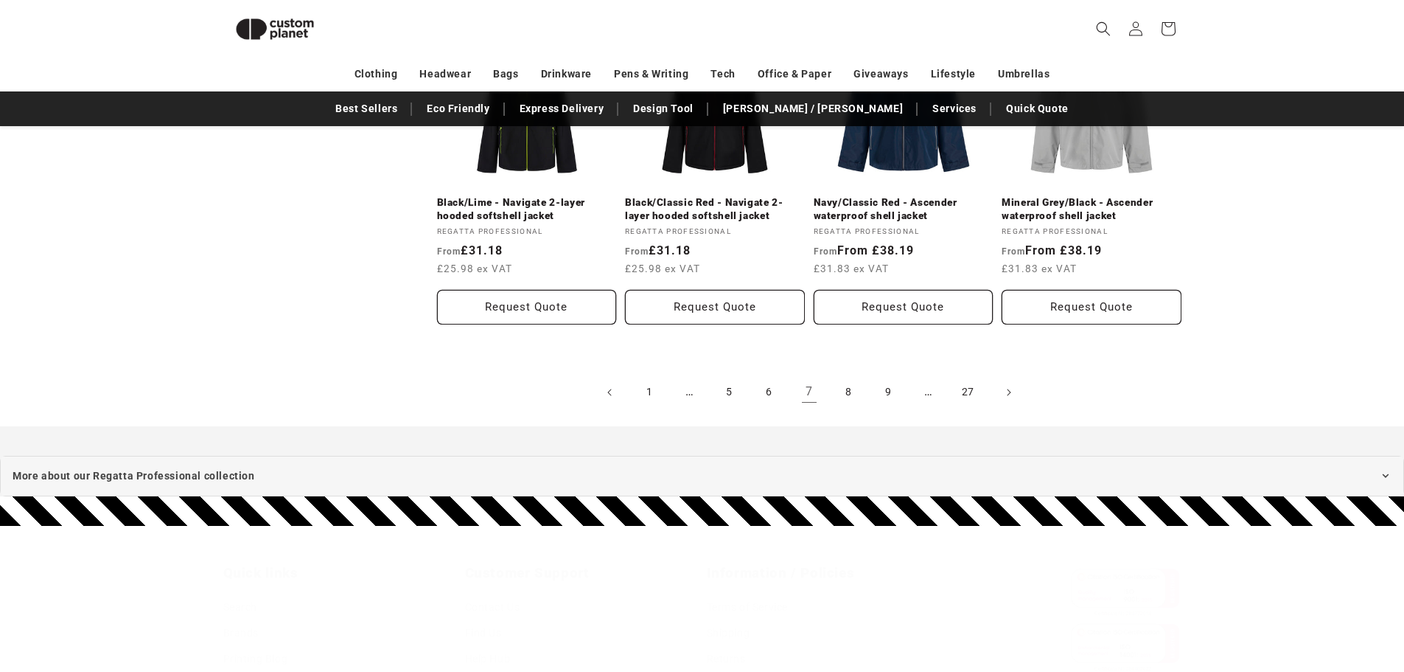
scroll to position [1676, 0]
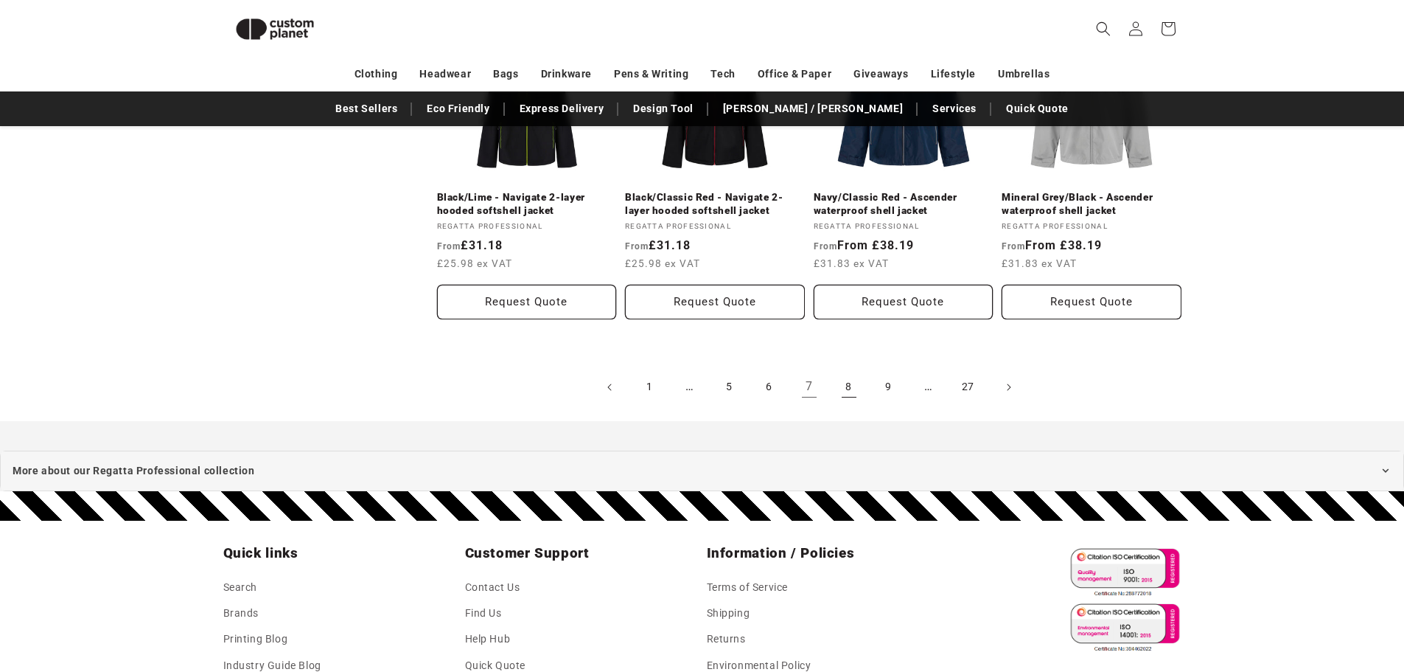
click at [851, 389] on link "8" at bounding box center [849, 387] width 32 height 32
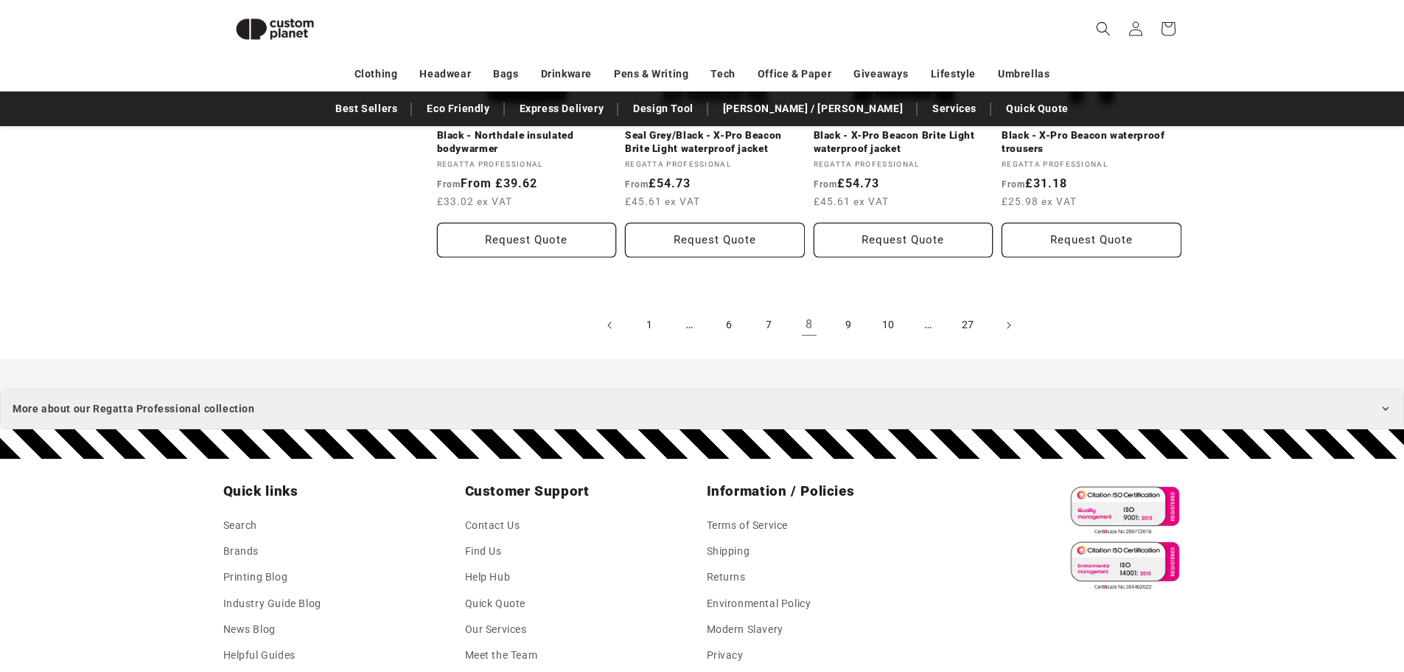
scroll to position [1751, 0]
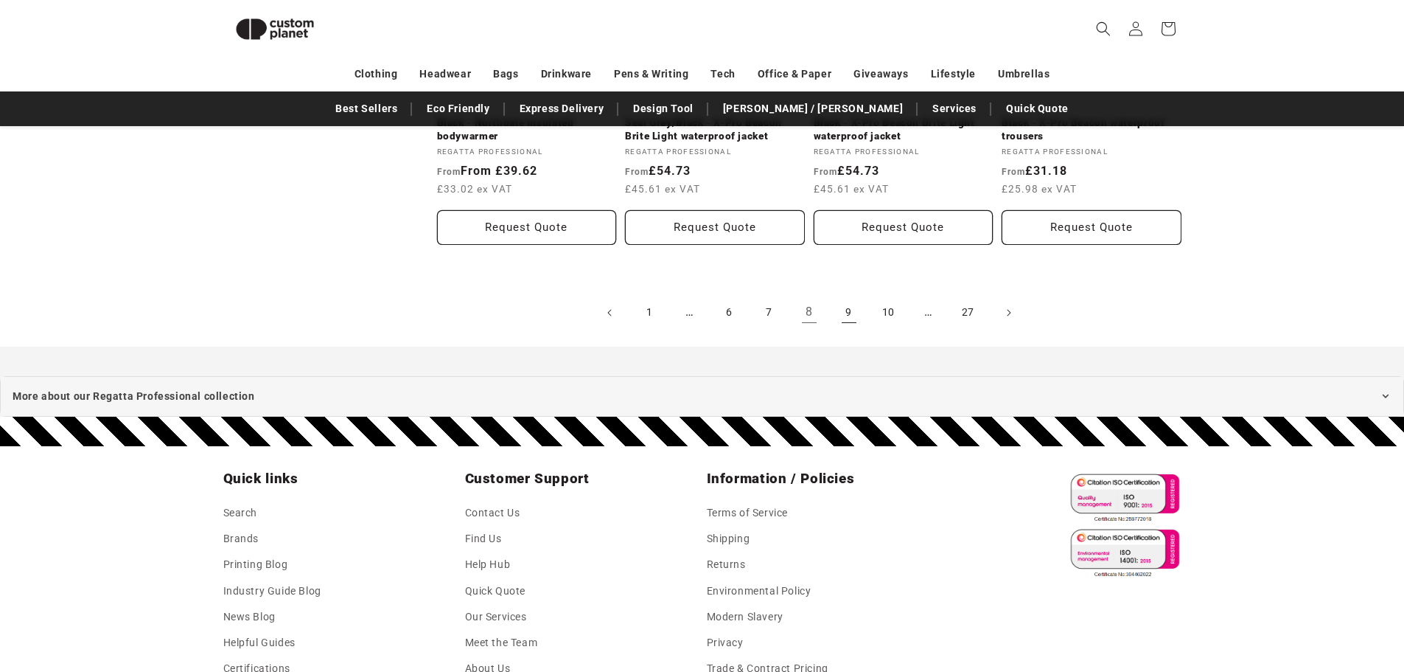
click at [839, 304] on link "9" at bounding box center [849, 312] width 32 height 32
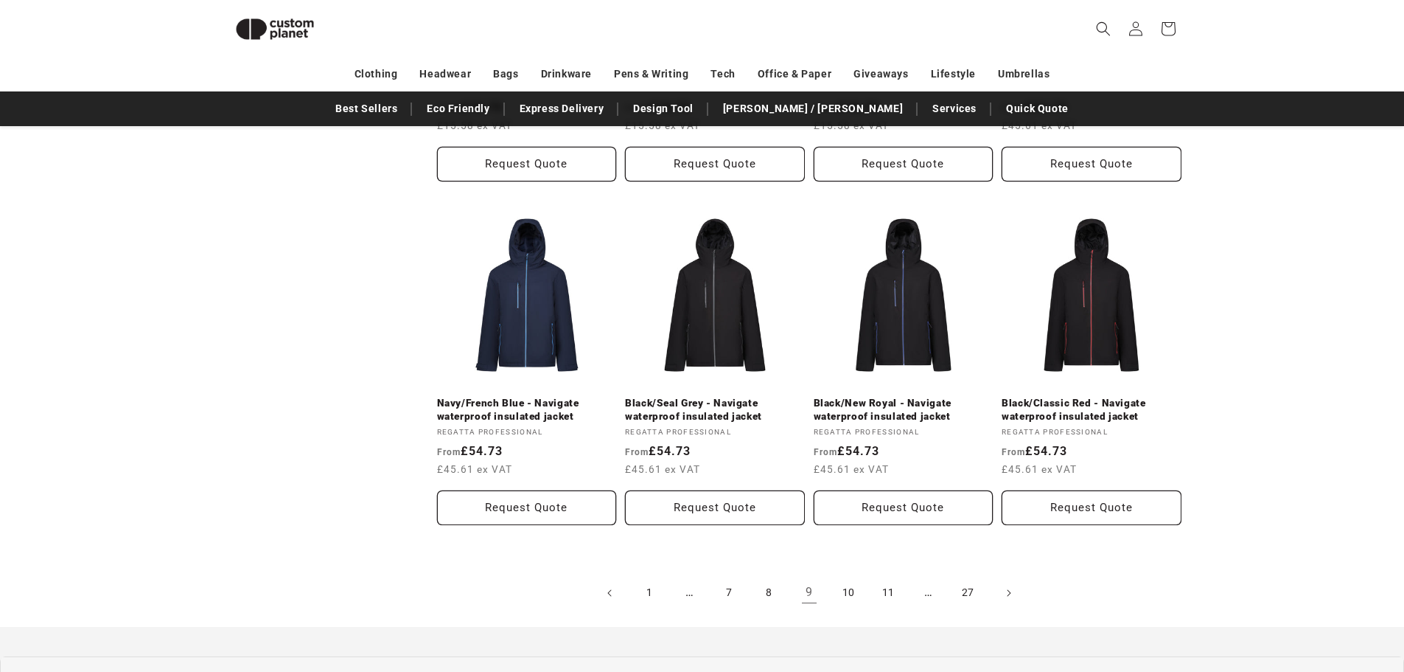
scroll to position [1675, 0]
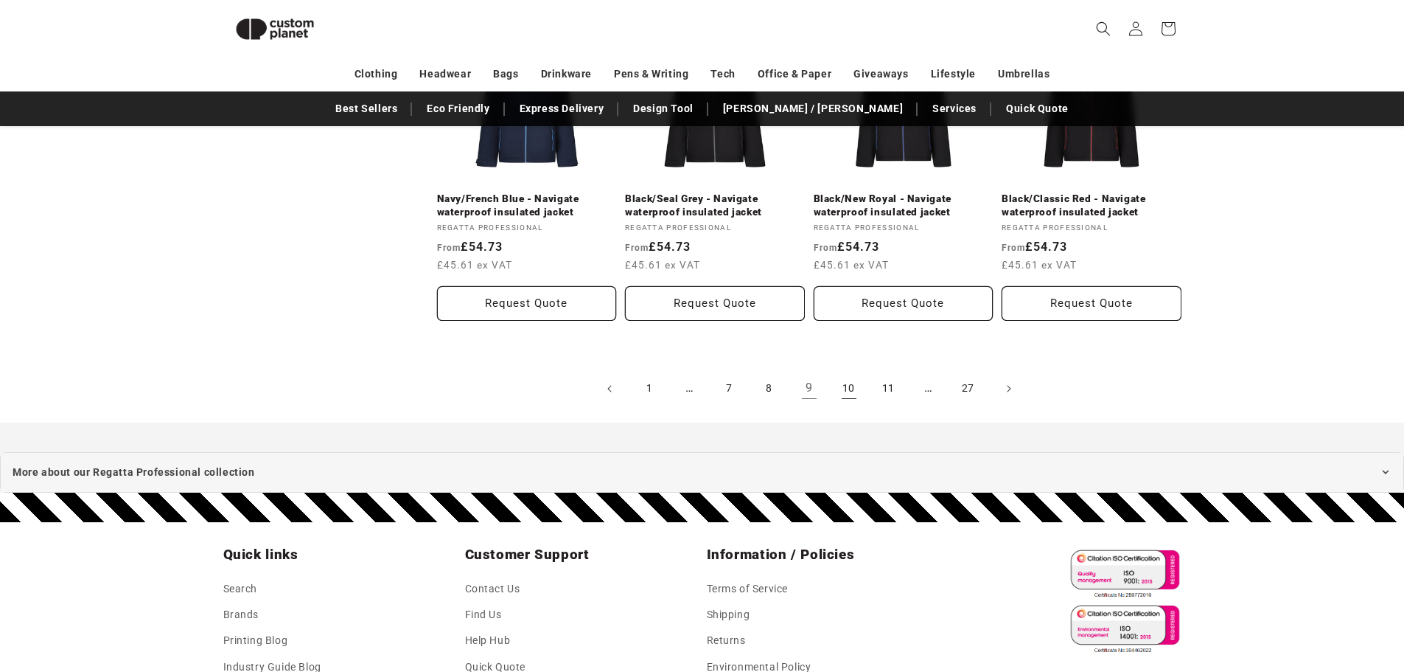
click at [854, 394] on link "10" at bounding box center [849, 388] width 32 height 32
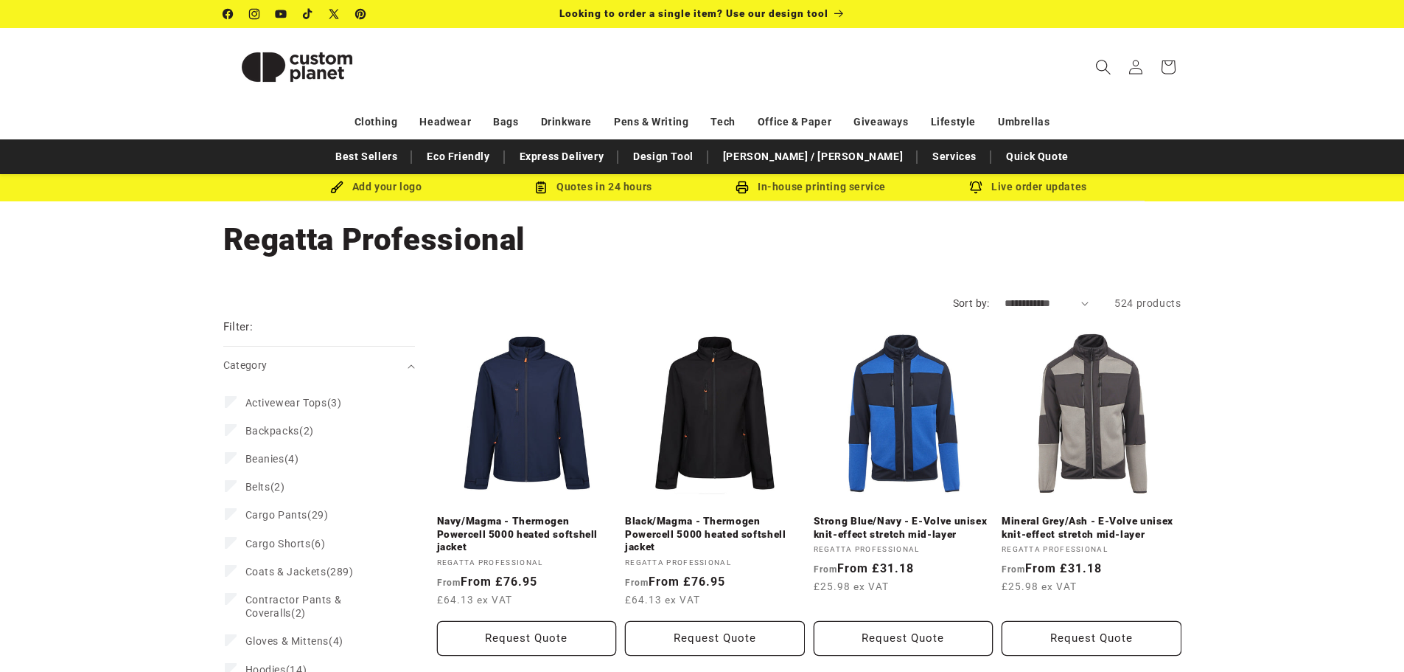
click at [1101, 63] on icon "Search" at bounding box center [1102, 66] width 15 height 15
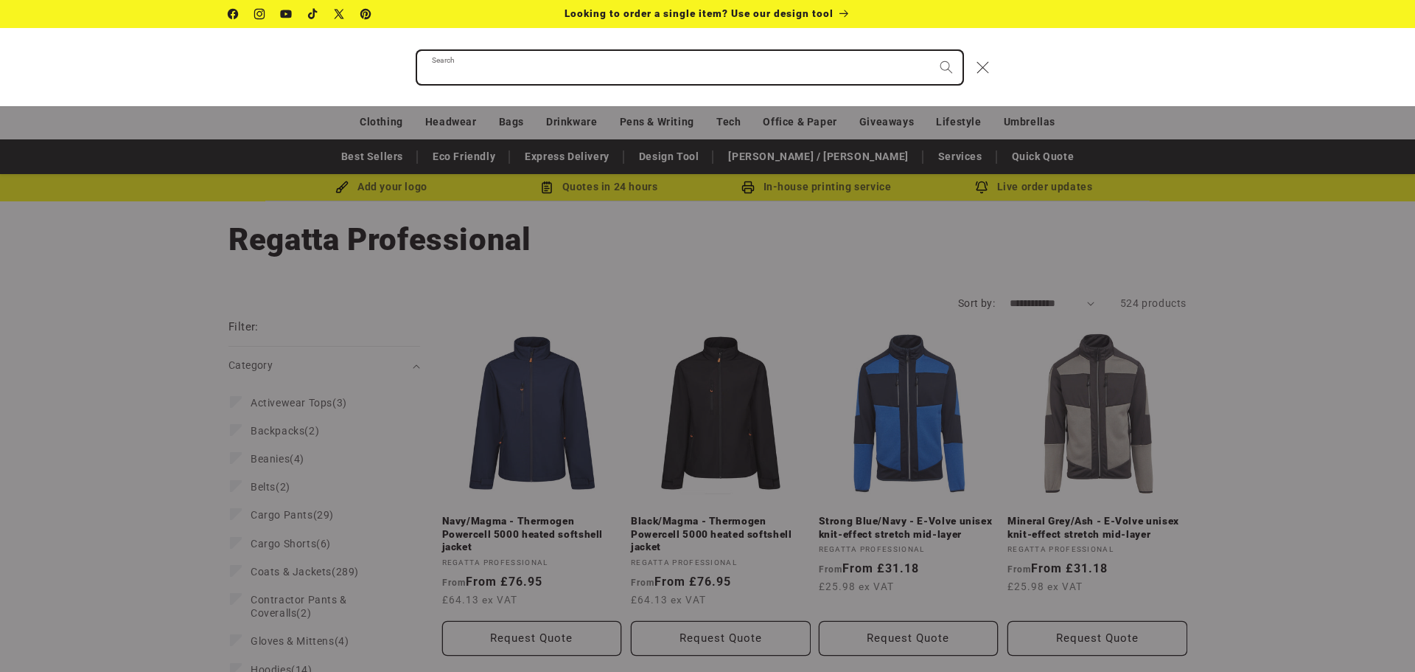
click at [644, 66] on input "Search" at bounding box center [690, 67] width 546 height 33
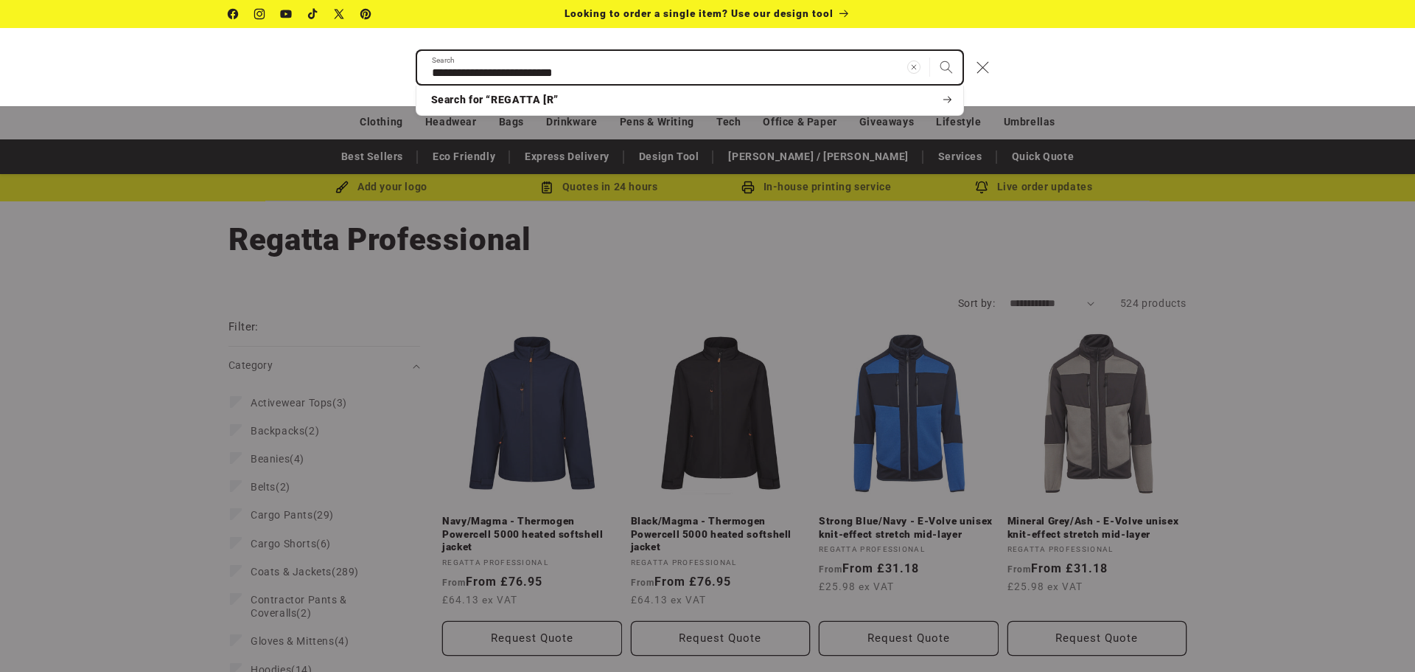
type input "**********"
click at [930, 51] on button "Search" at bounding box center [946, 67] width 32 height 32
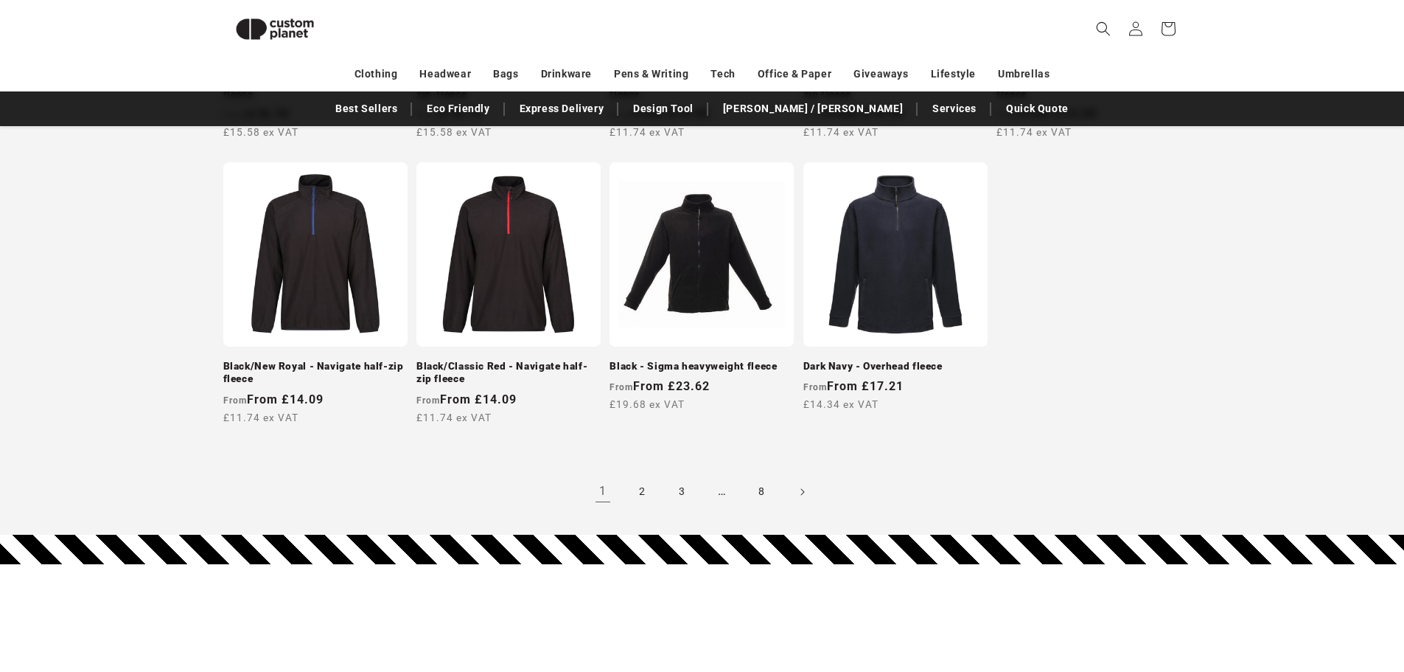
scroll to position [1381, 0]
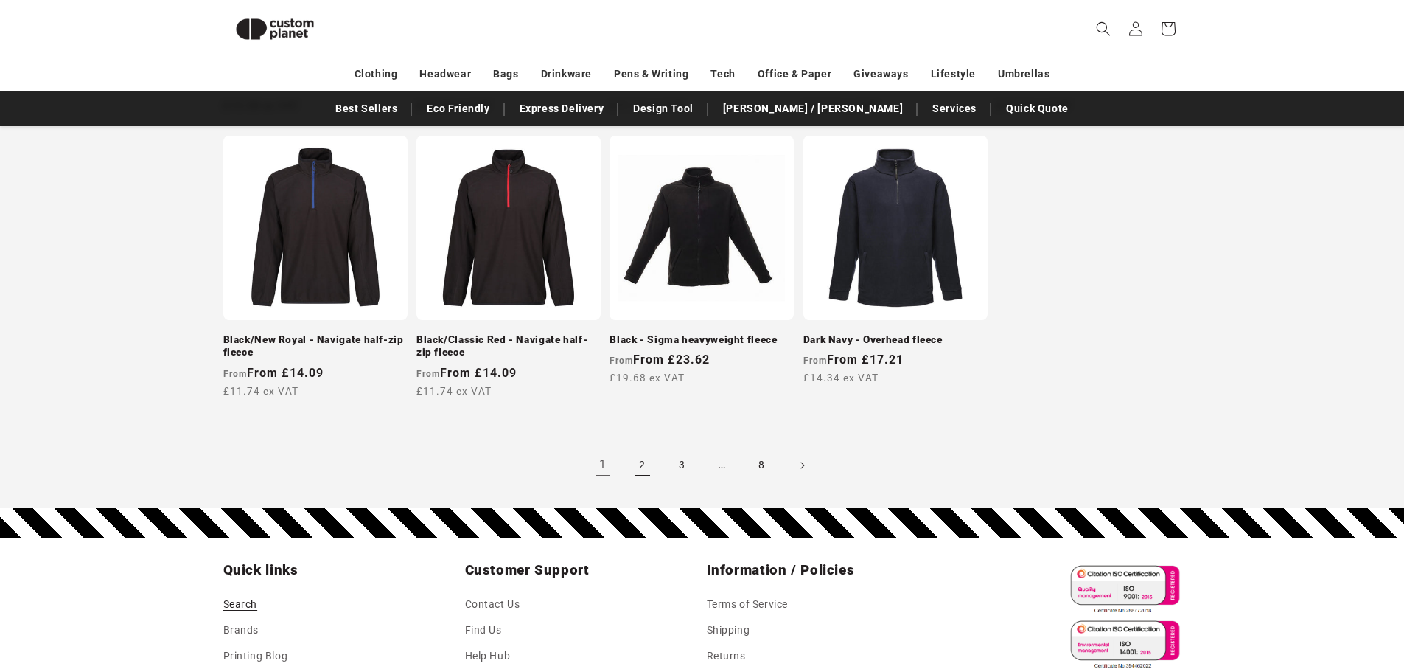
click at [644, 476] on link "2" at bounding box center [643, 465] width 32 height 32
